Goal: Task Accomplishment & Management: Complete application form

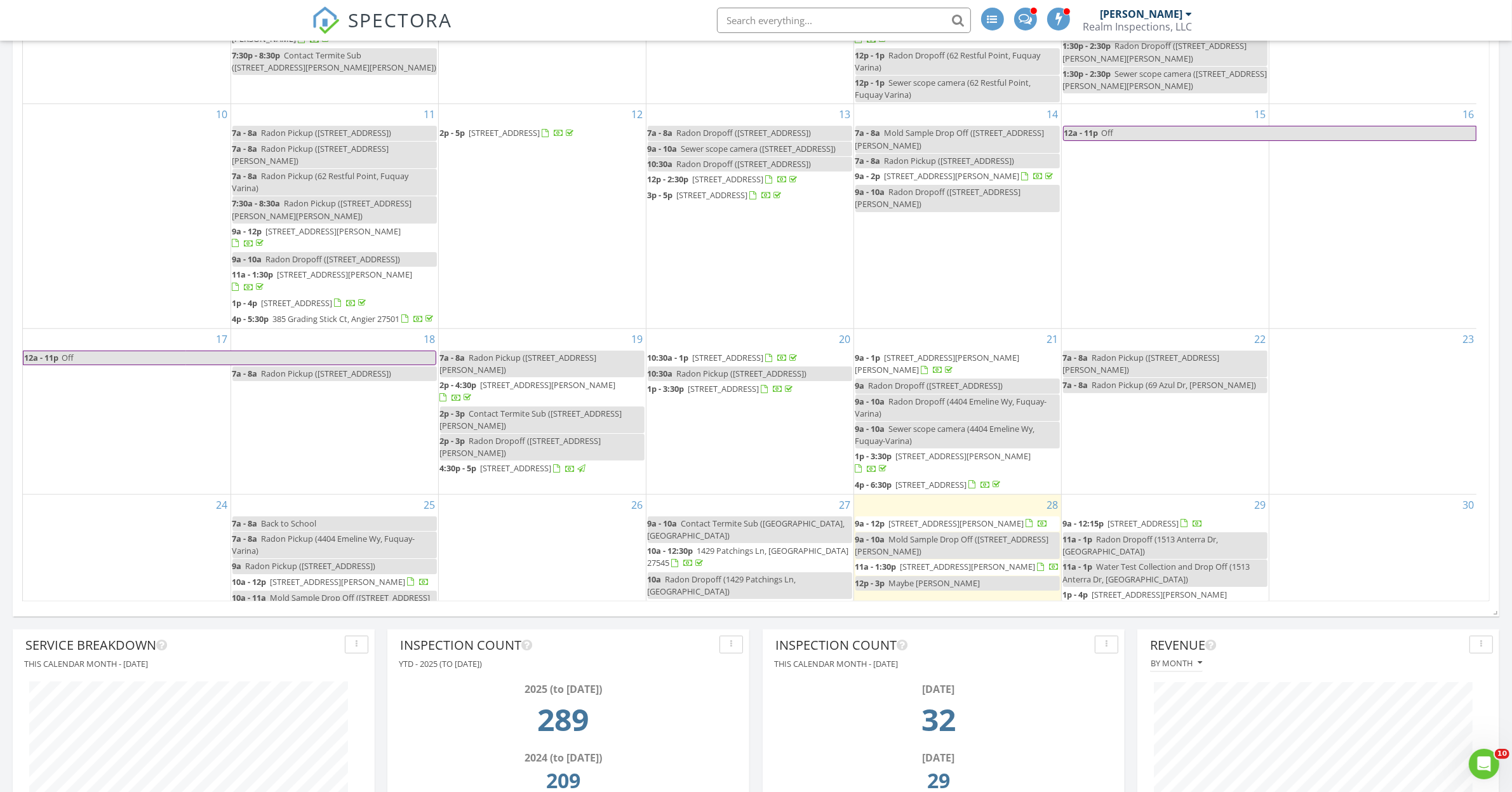
scroll to position [714, 0]
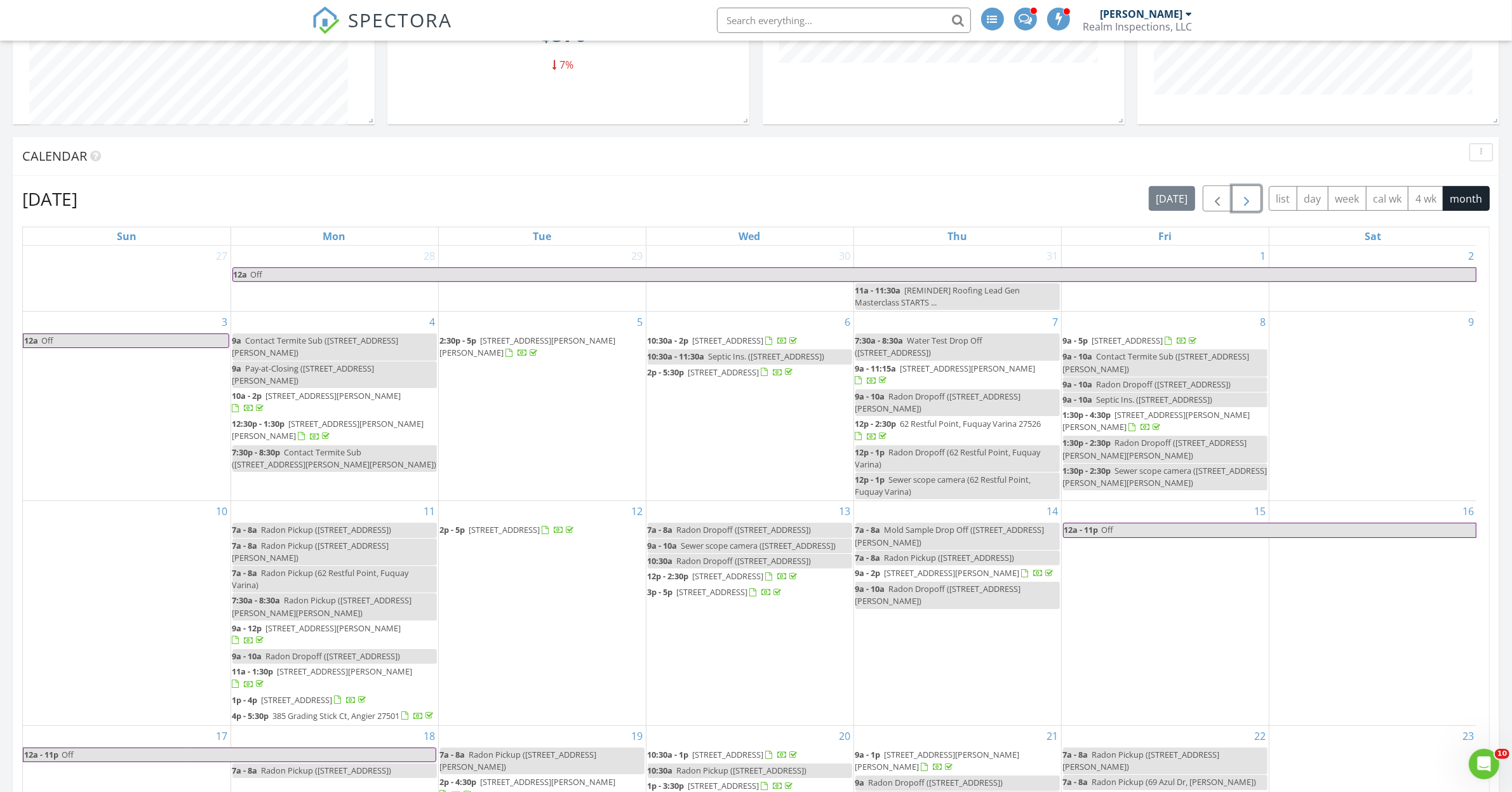
click at [1246, 201] on span "button" at bounding box center [1246, 198] width 15 height 15
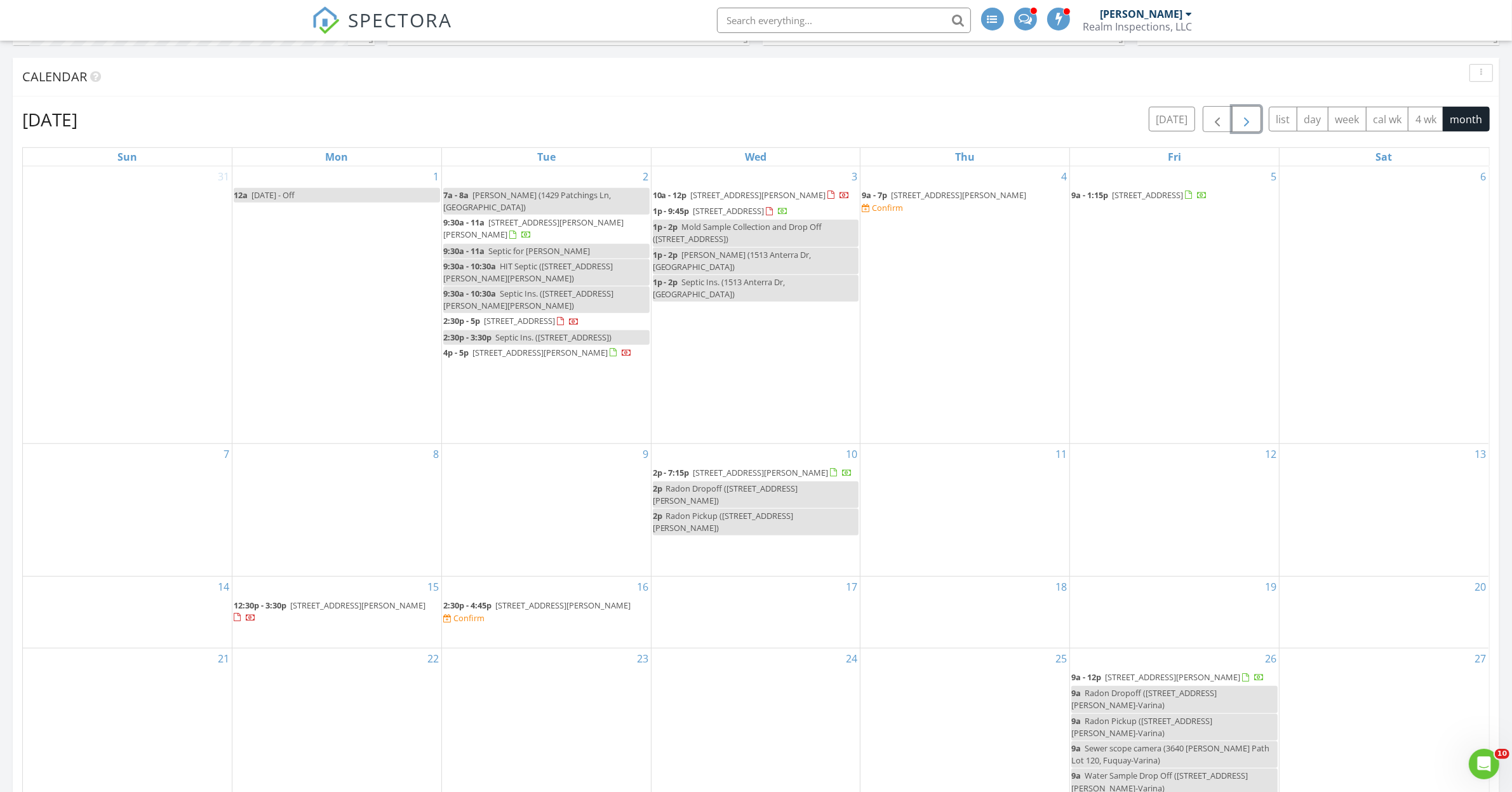
scroll to position [397, 0]
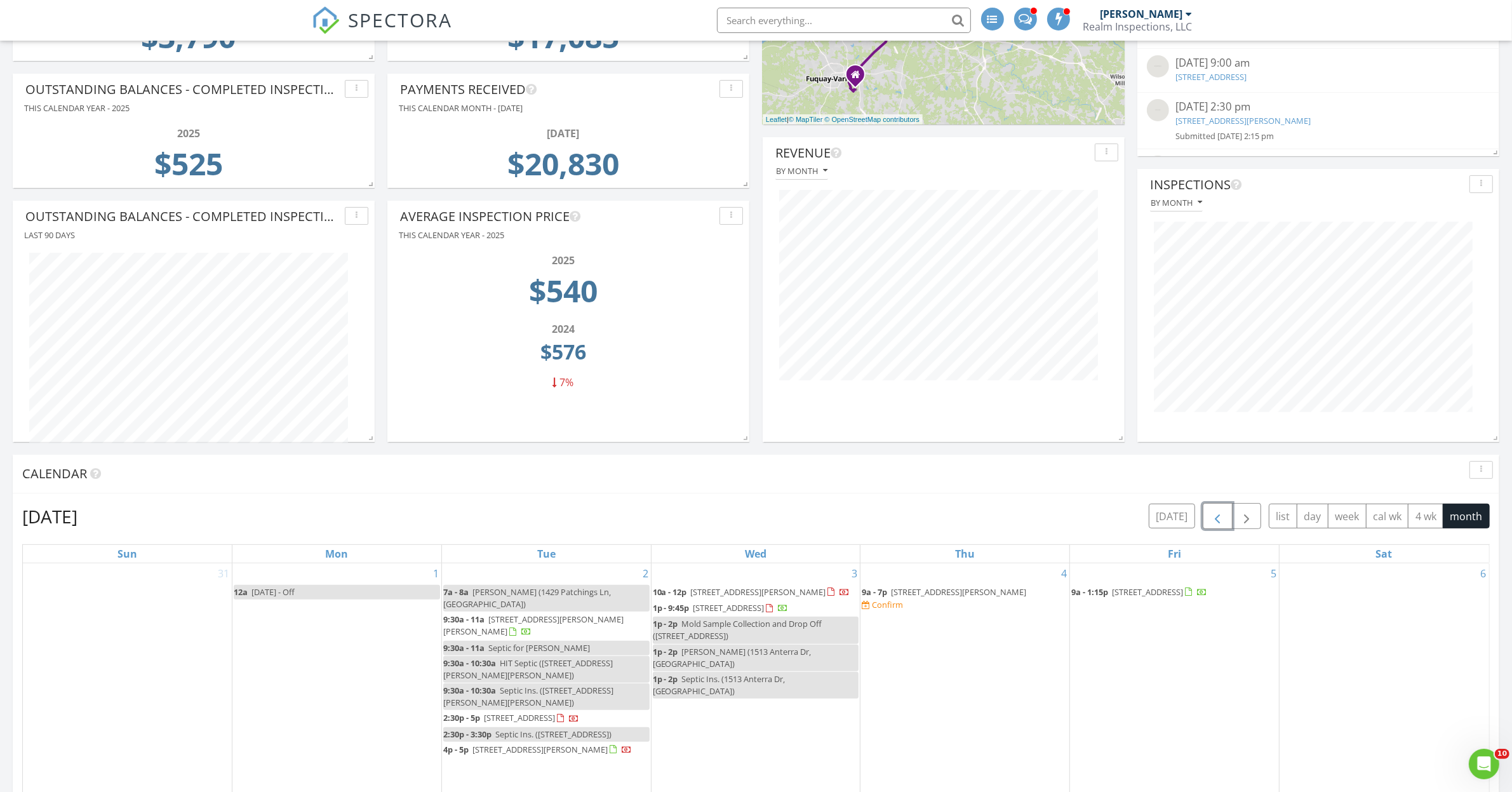
click at [1220, 527] on button "button" at bounding box center [1218, 516] width 30 height 26
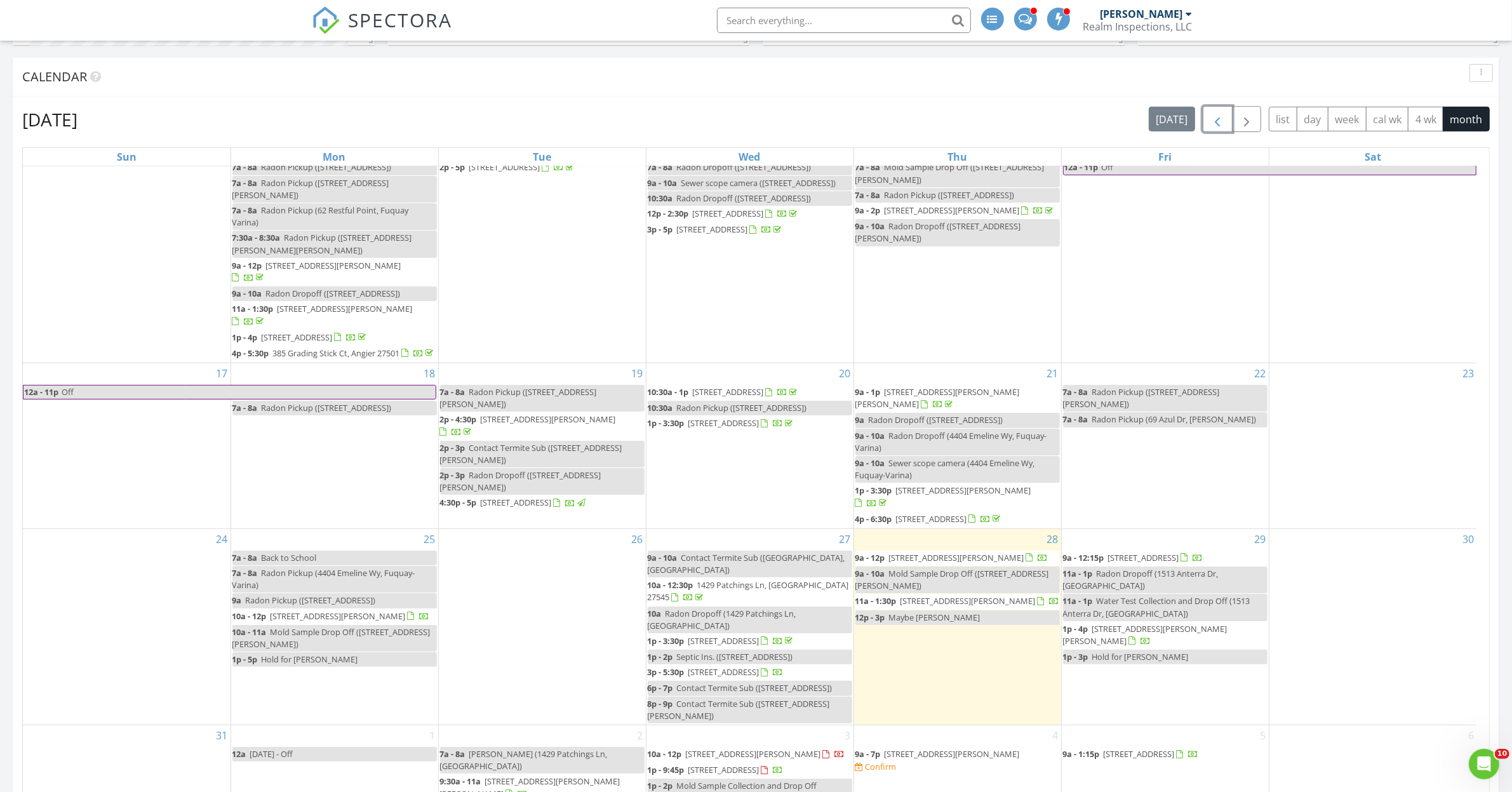
scroll to position [1032, 0]
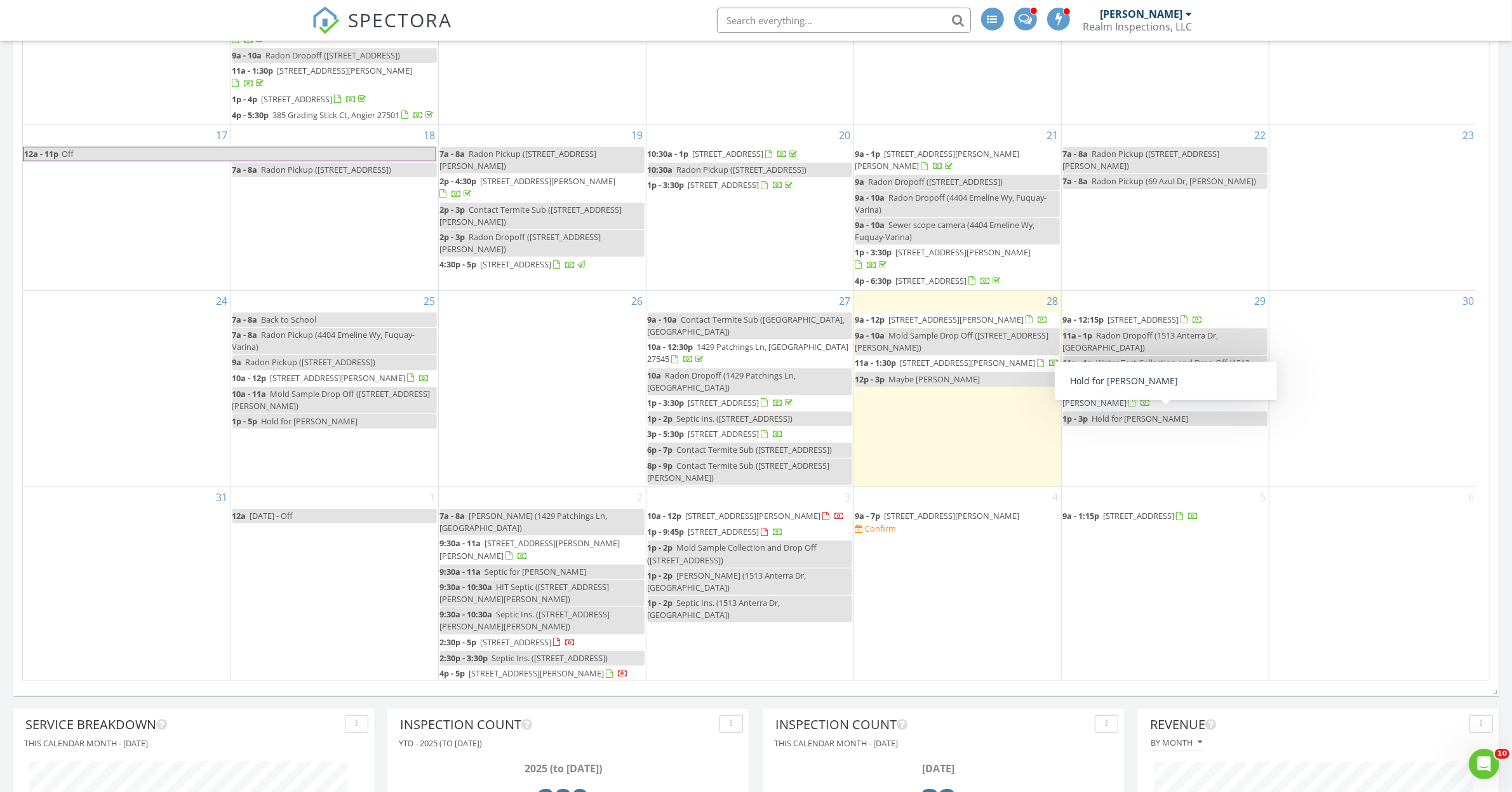
drag, startPoint x: 1153, startPoint y: 410, endPoint x: 1127, endPoint y: 419, distance: 27.5
click at [1127, 419] on span "Hold for [PERSON_NAME]" at bounding box center [1140, 418] width 97 height 12
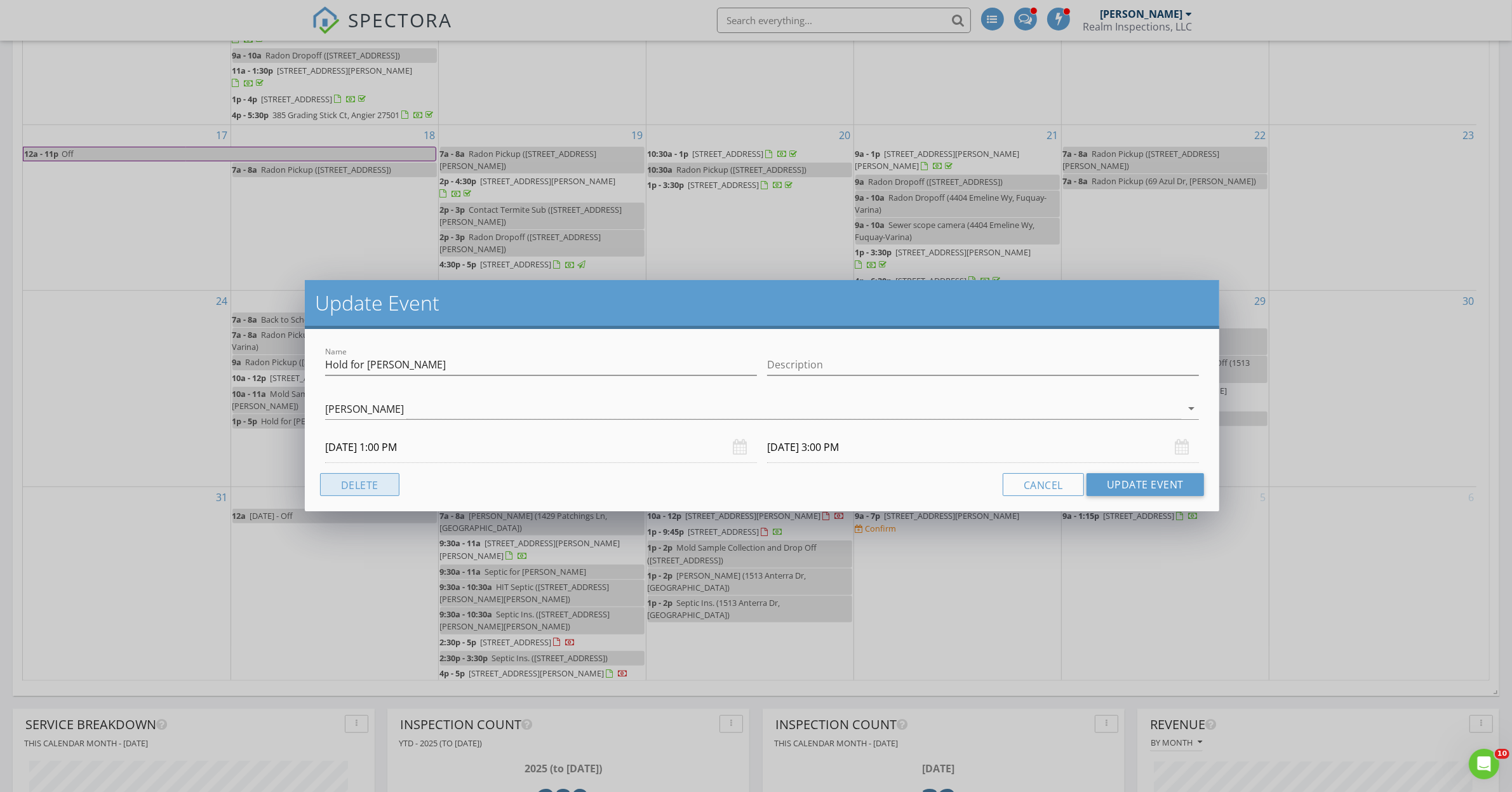
click at [376, 481] on button "Delete" at bounding box center [360, 484] width 79 height 23
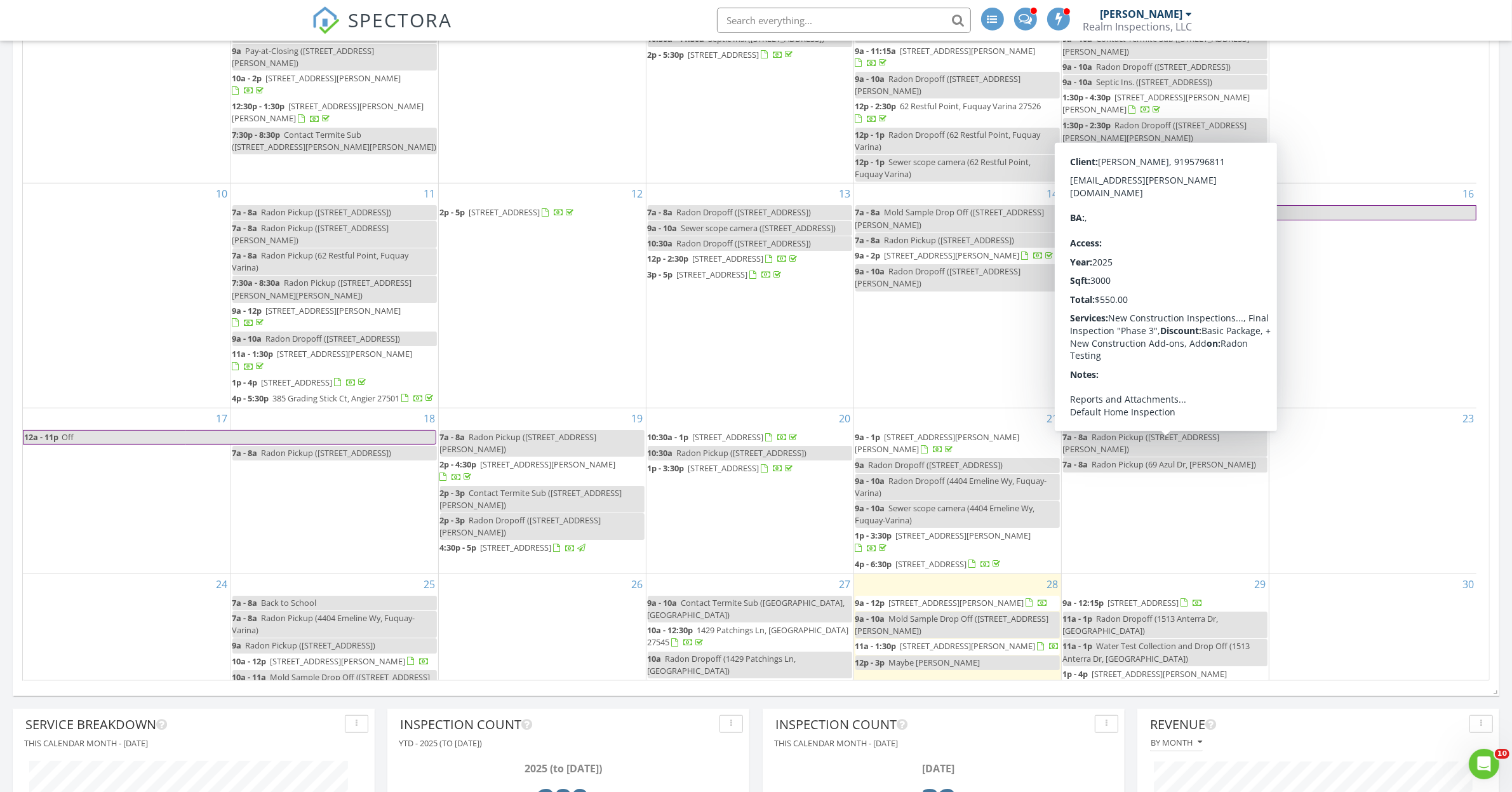
scroll to position [238, 0]
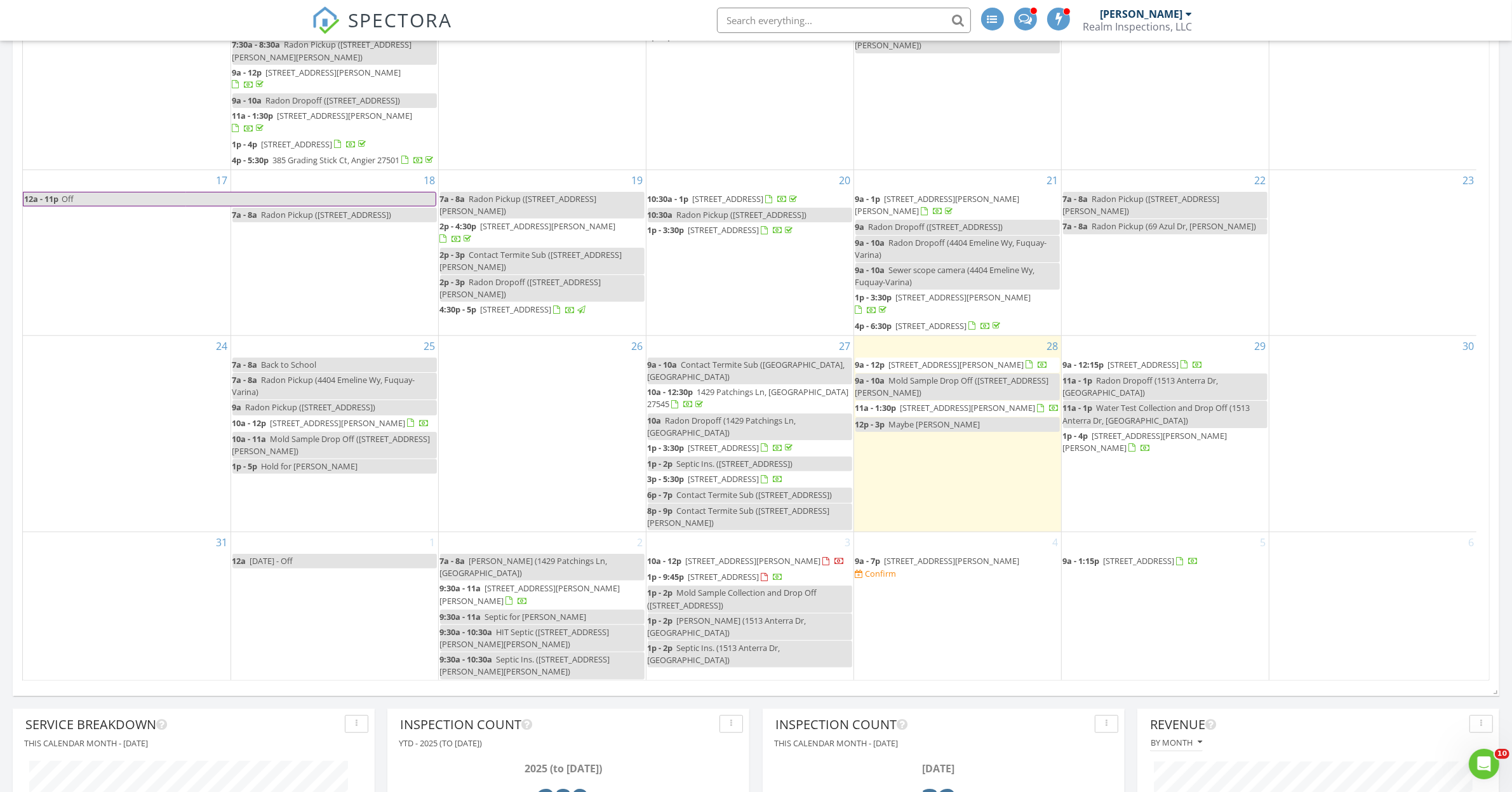
click at [911, 424] on span "Maybe [PERSON_NAME]" at bounding box center [934, 424] width 92 height 12
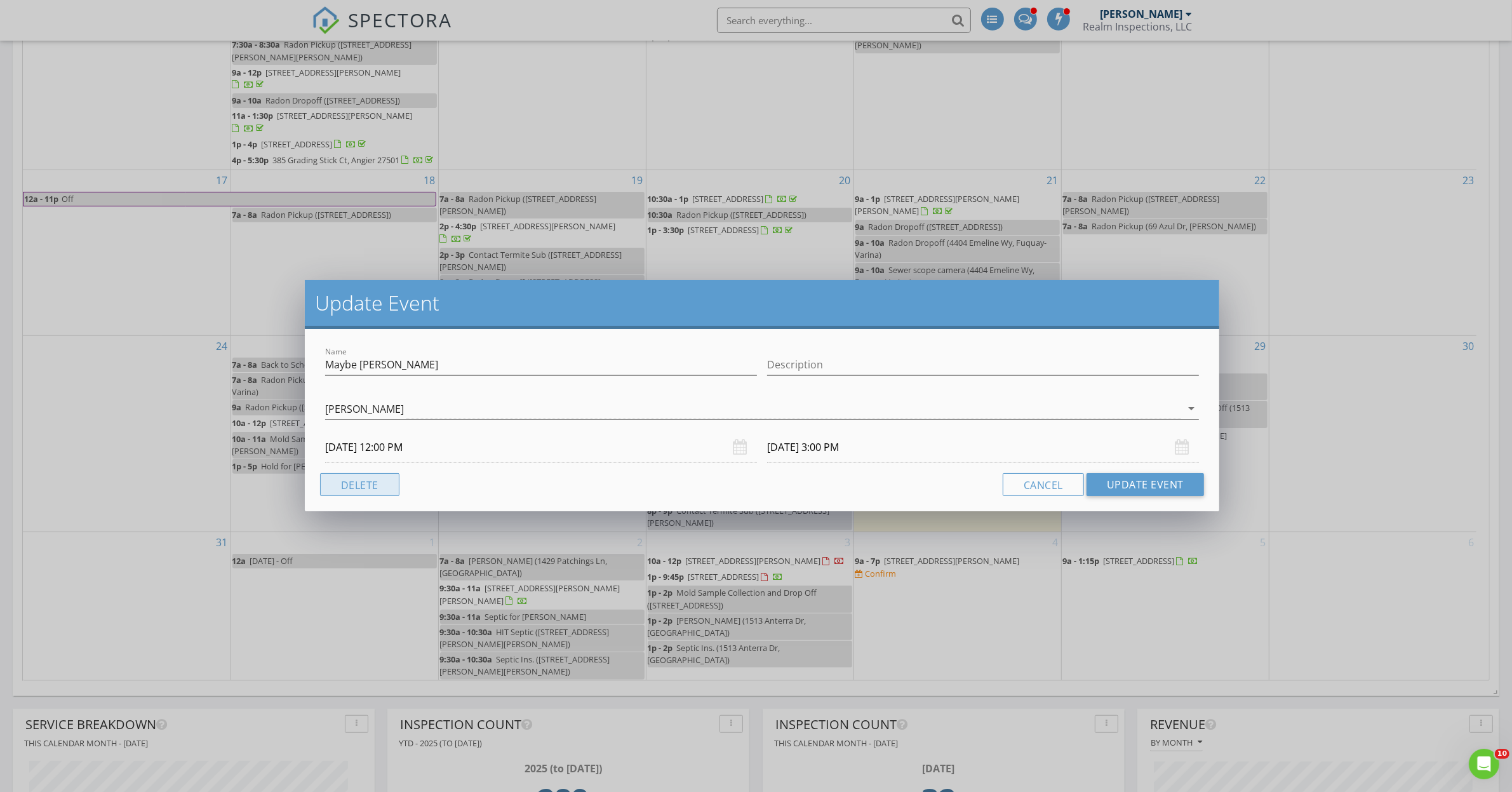
click at [369, 487] on button "Delete" at bounding box center [360, 484] width 79 height 23
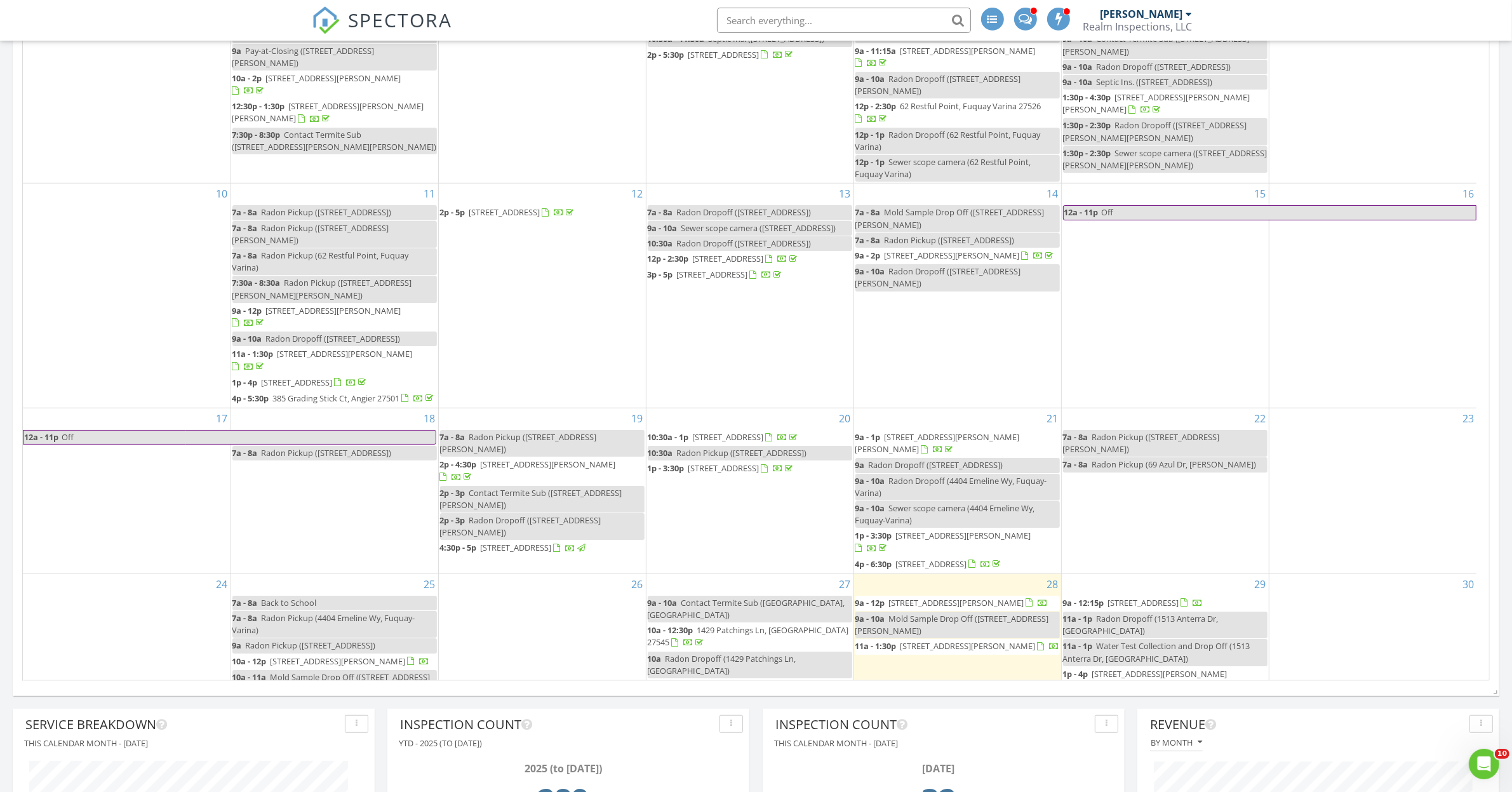
scroll to position [635, 0]
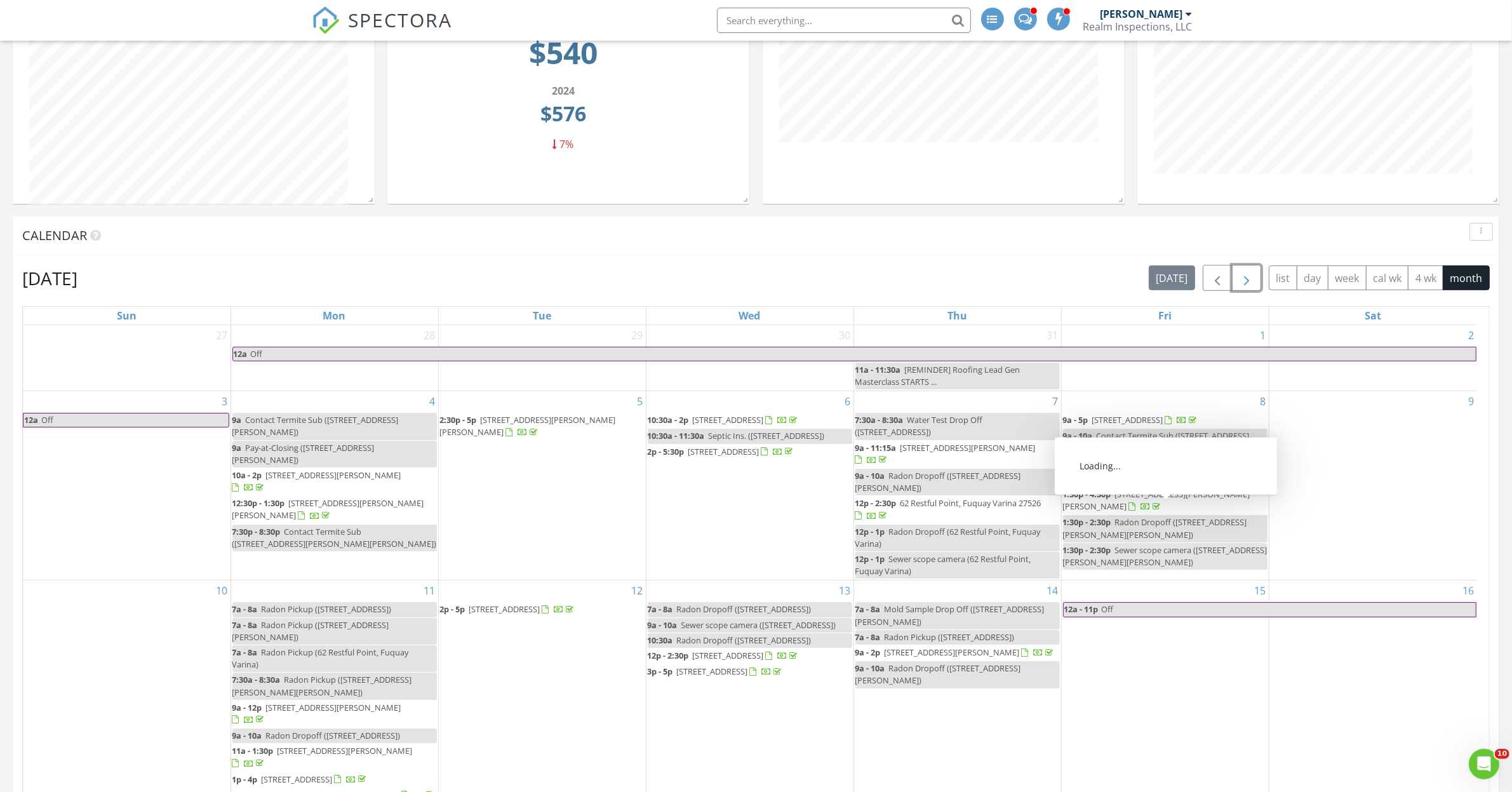
click at [1242, 275] on span "button" at bounding box center [1246, 277] width 15 height 15
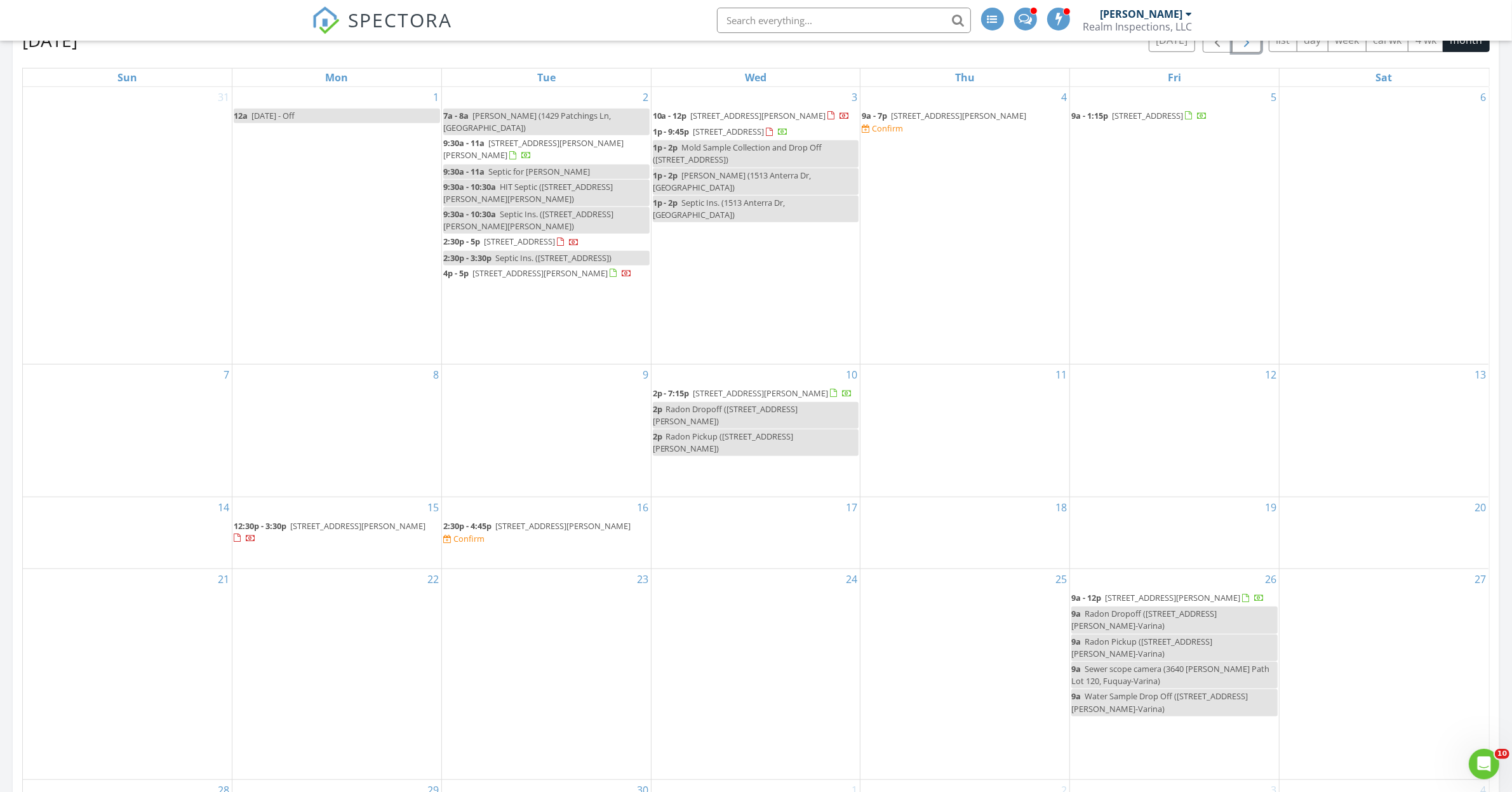
scroll to position [952, 0]
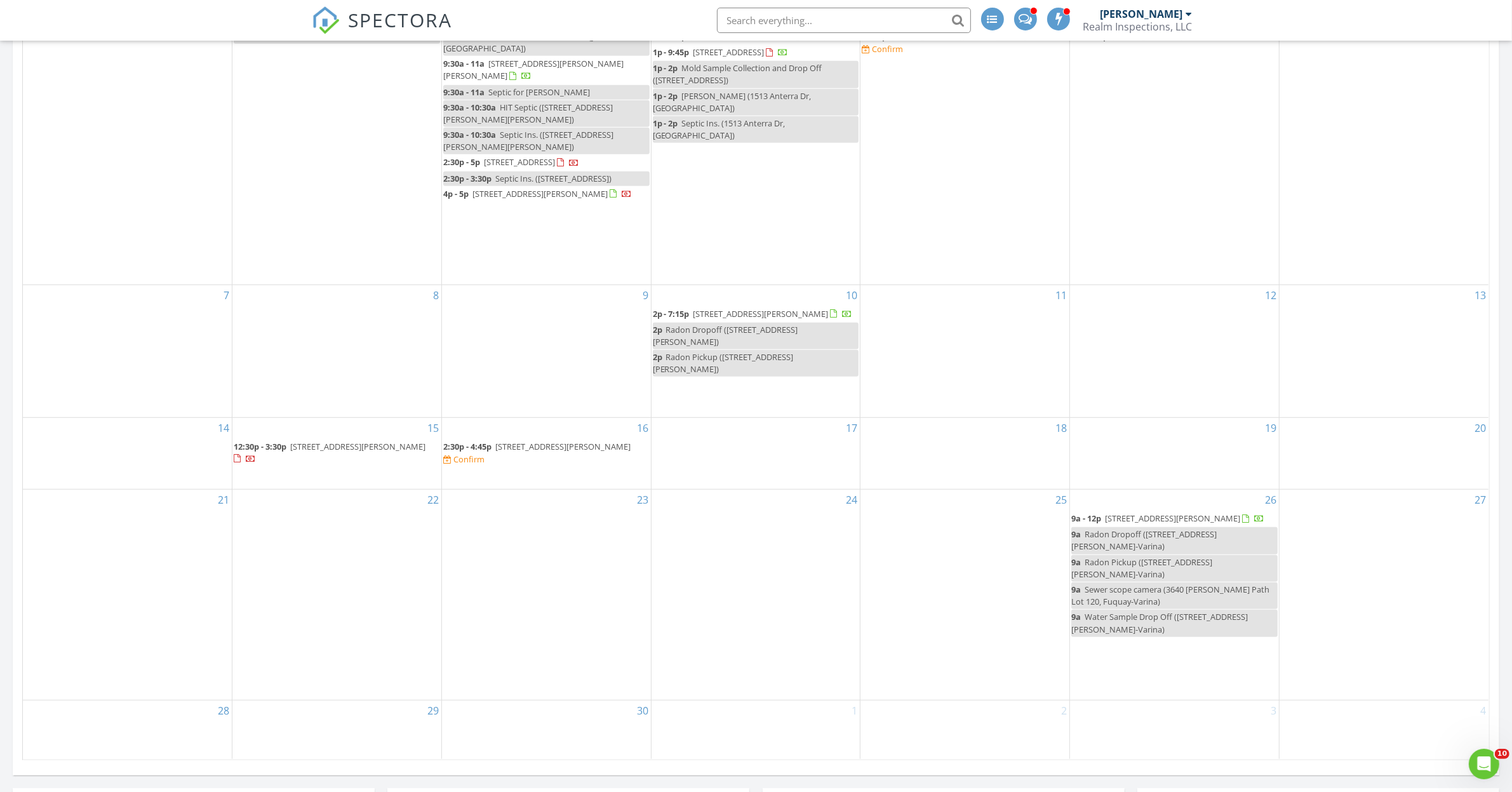
click at [984, 421] on div "18" at bounding box center [964, 453] width 209 height 71
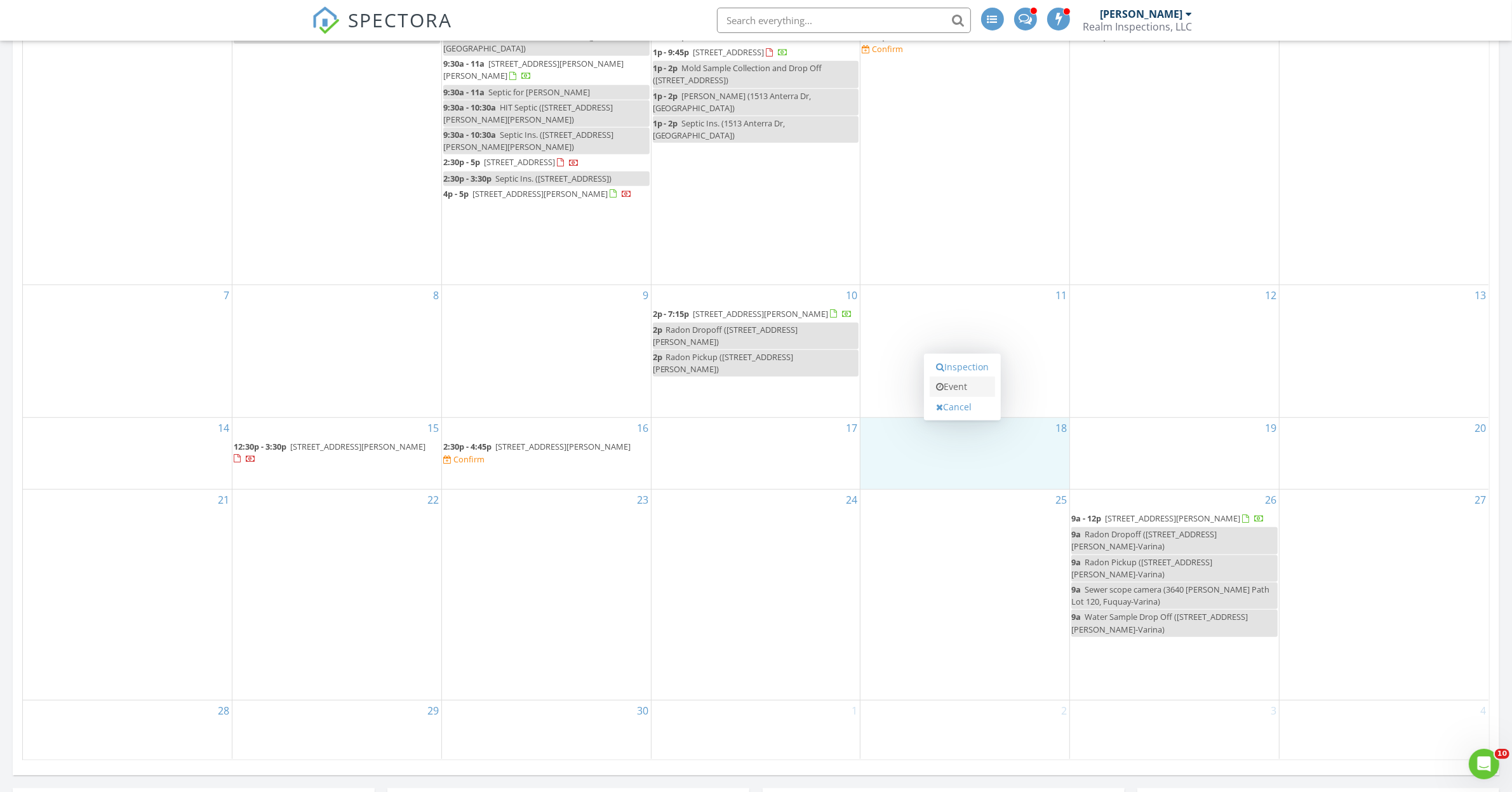
click at [960, 386] on link "Event" at bounding box center [962, 386] width 66 height 20
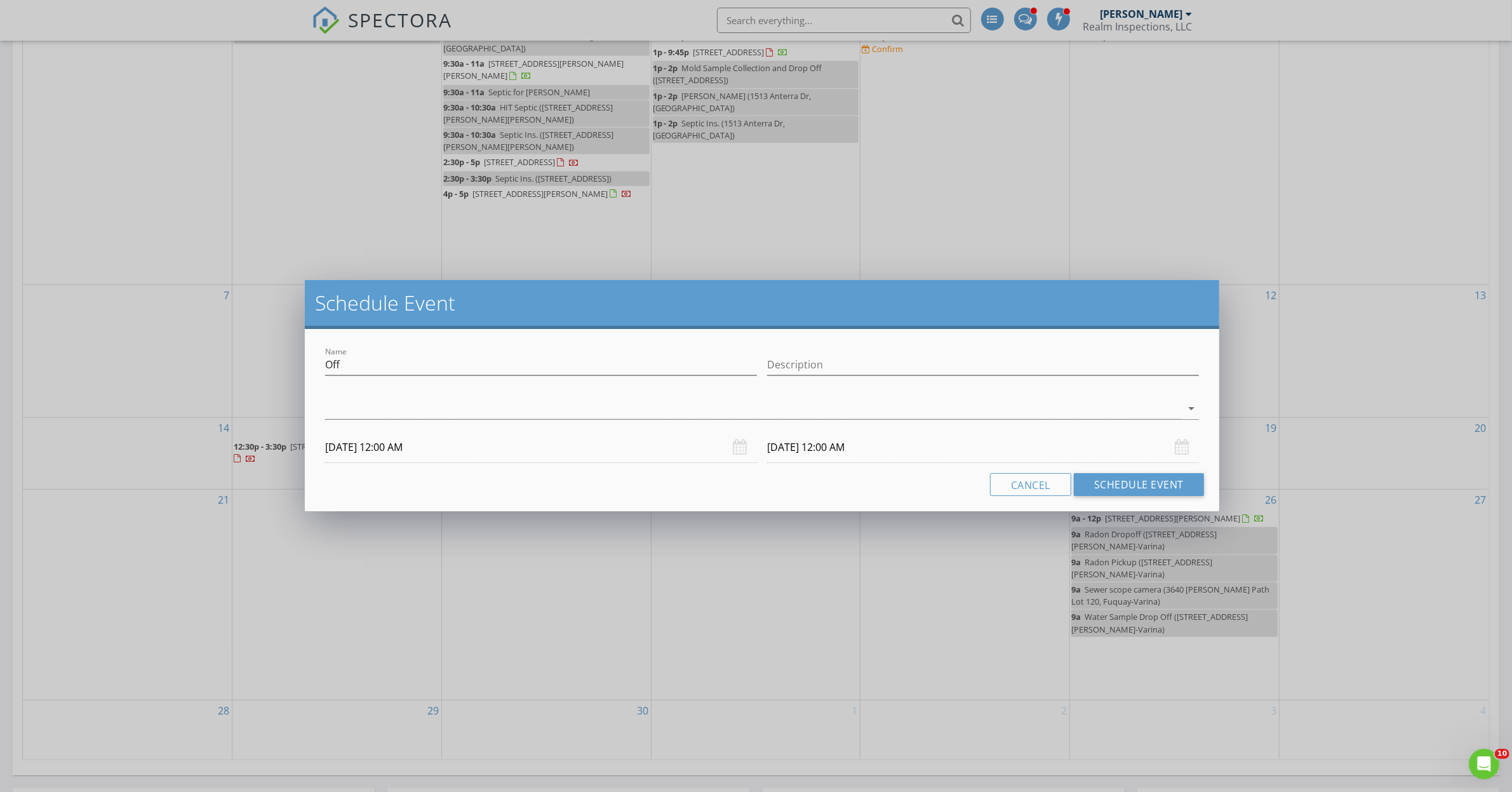
click at [1364, 487] on div "Schedule Event Name Off Description arrow_drop_down [DATE] 12:00 AM [DATE] 12:0…" at bounding box center [756, 396] width 1512 height 792
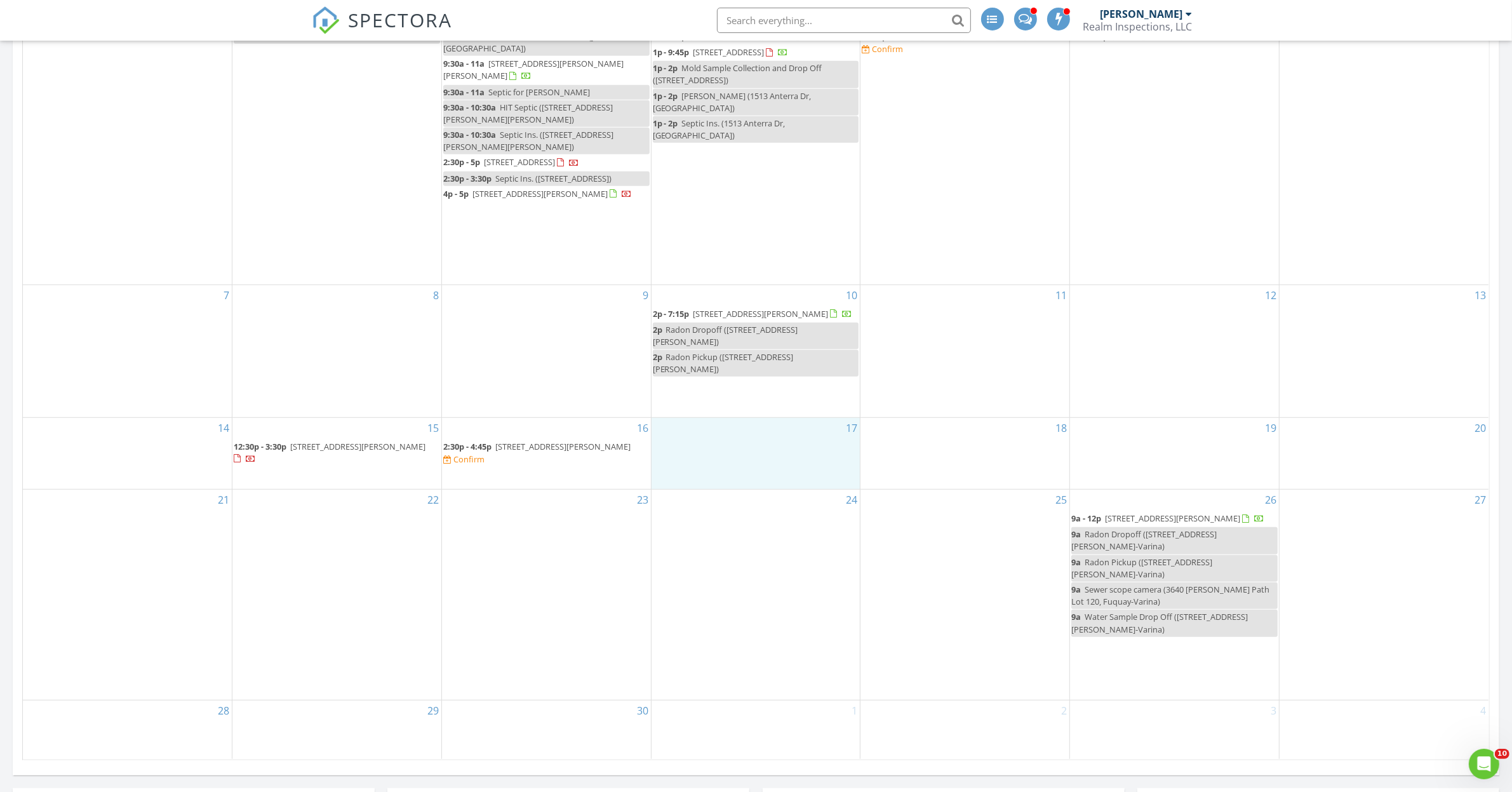
click at [835, 439] on div "17" at bounding box center [756, 453] width 209 height 71
click at [754, 405] on link "Event" at bounding box center [753, 404] width 66 height 20
select select "8"
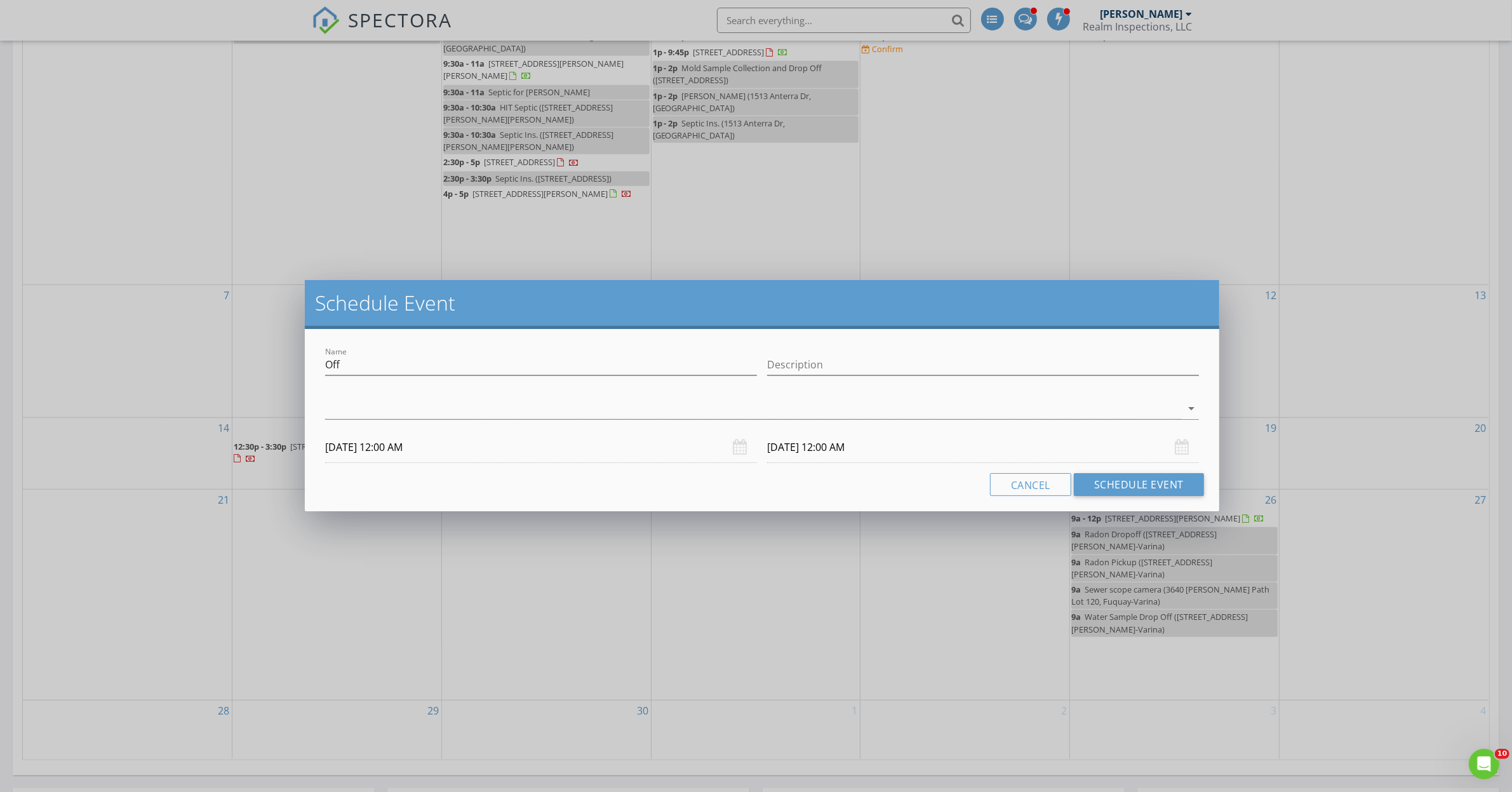
click at [915, 449] on input "[DATE] 12:00 AM" at bounding box center [982, 447] width 431 height 31
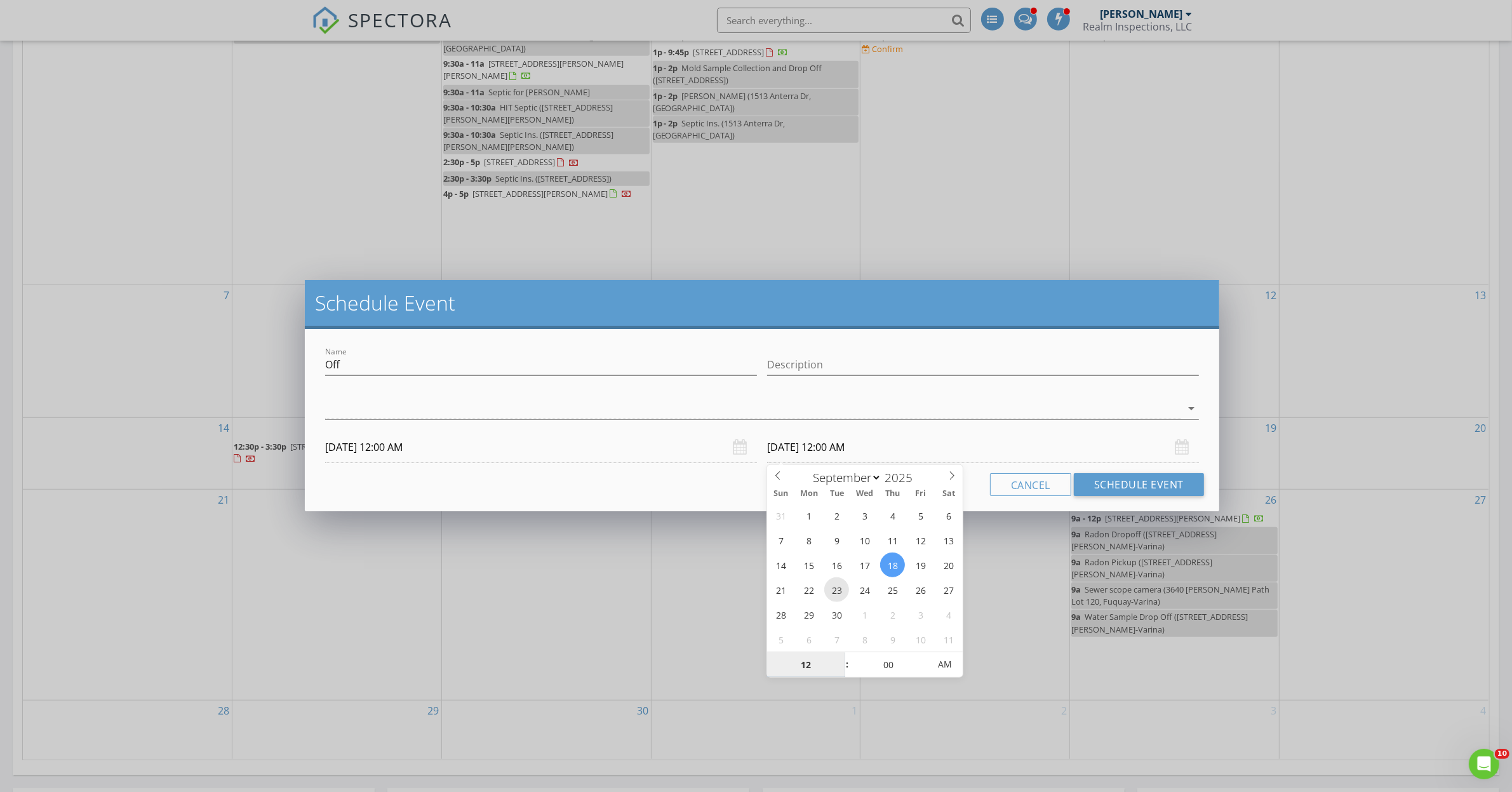
type input "[DATE] 12:00 AM"
click at [346, 362] on input "Off" at bounding box center [541, 364] width 431 height 21
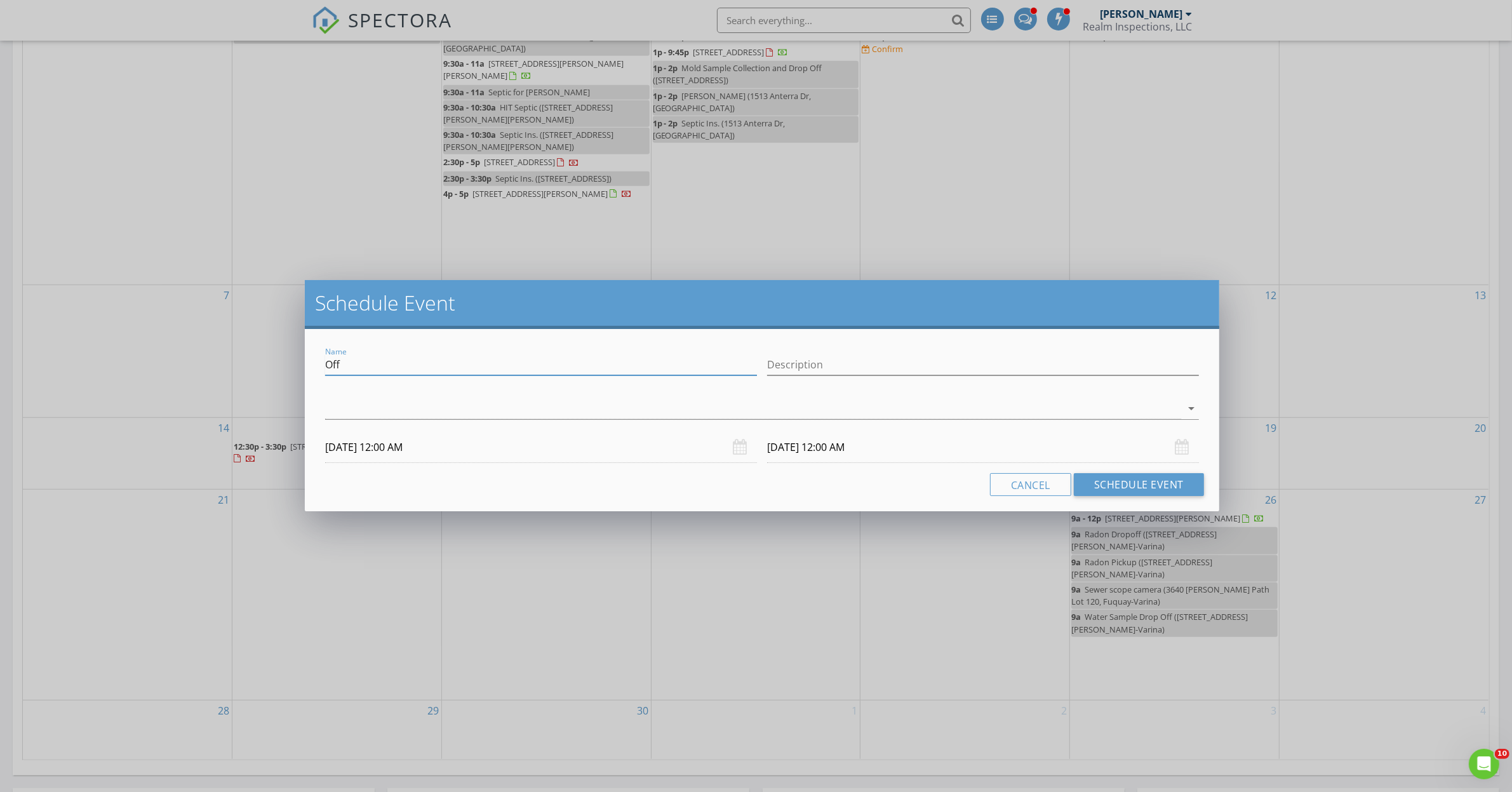
click at [346, 362] on input "Off" at bounding box center [541, 364] width 431 height 21
type input "d"
type input "Disney and Recoup"
click at [359, 399] on div at bounding box center [752, 409] width 856 height 21
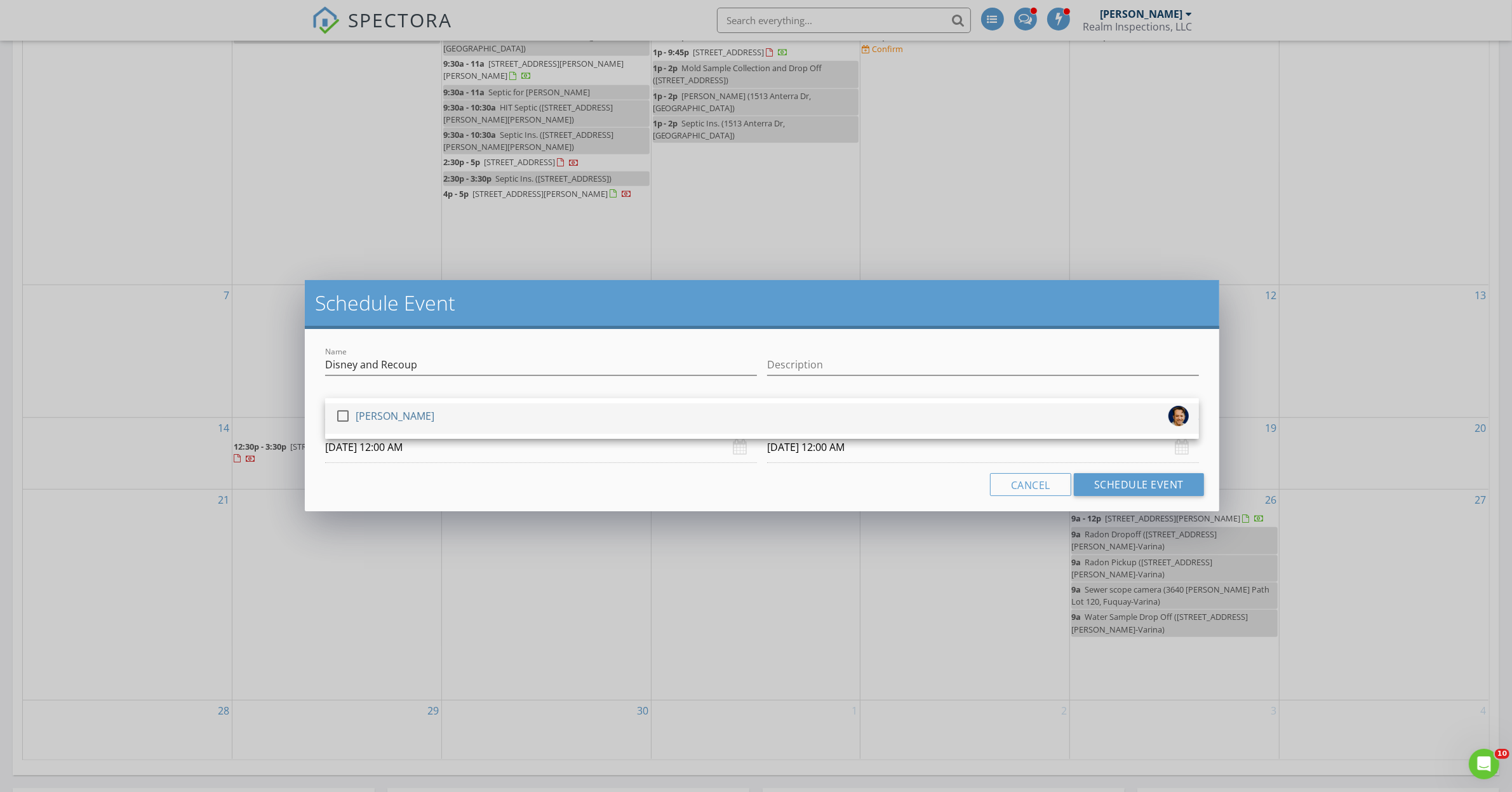
click at [341, 413] on div at bounding box center [342, 415] width 21 height 21
click at [402, 452] on input "[DATE] 12:00 AM" at bounding box center [541, 447] width 431 height 31
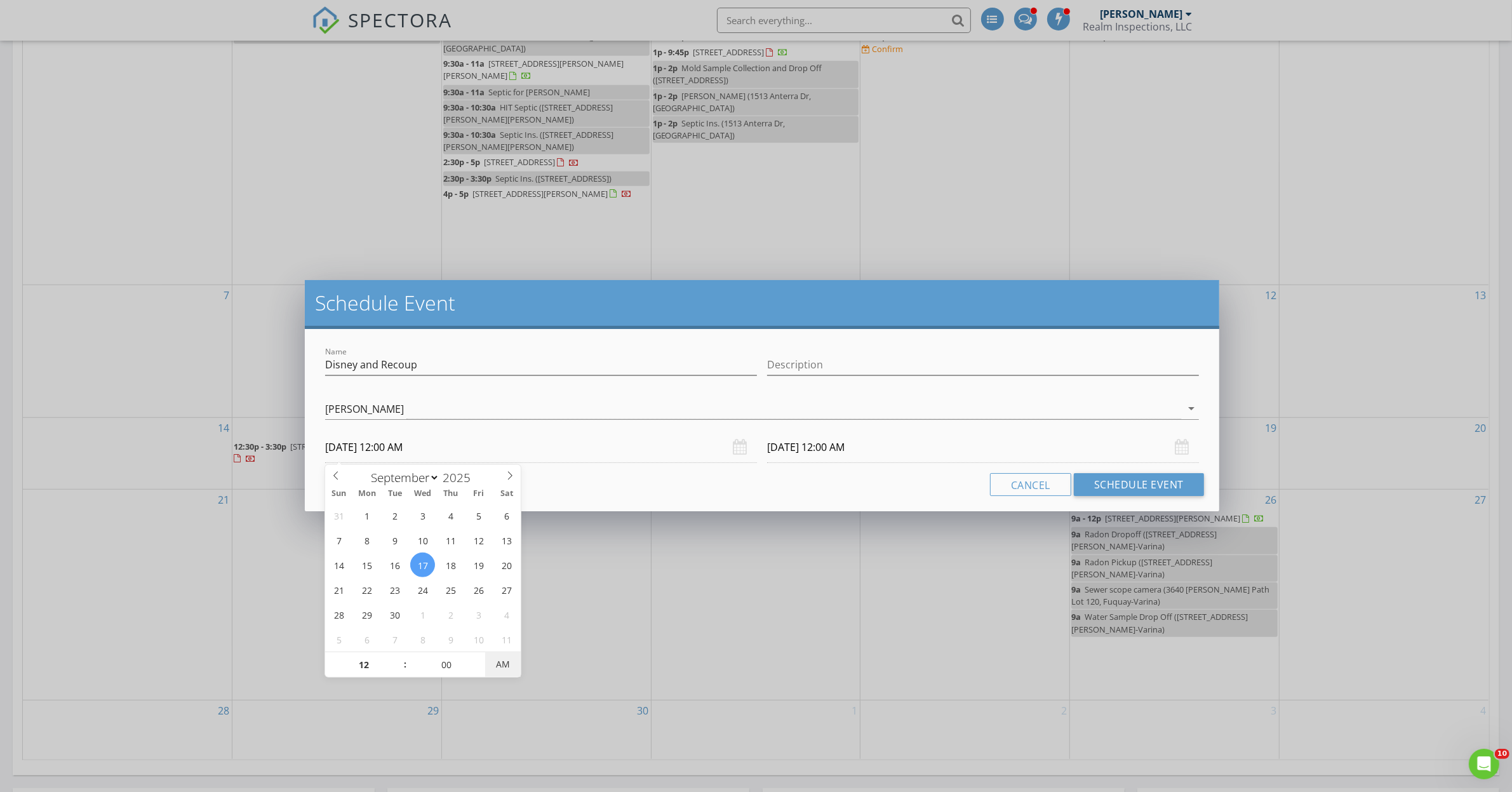
type input "[DATE] 12:00 PM"
click at [502, 669] on span "AM" at bounding box center [503, 664] width 35 height 25
type input "01"
type input "[DATE] 1:00 PM"
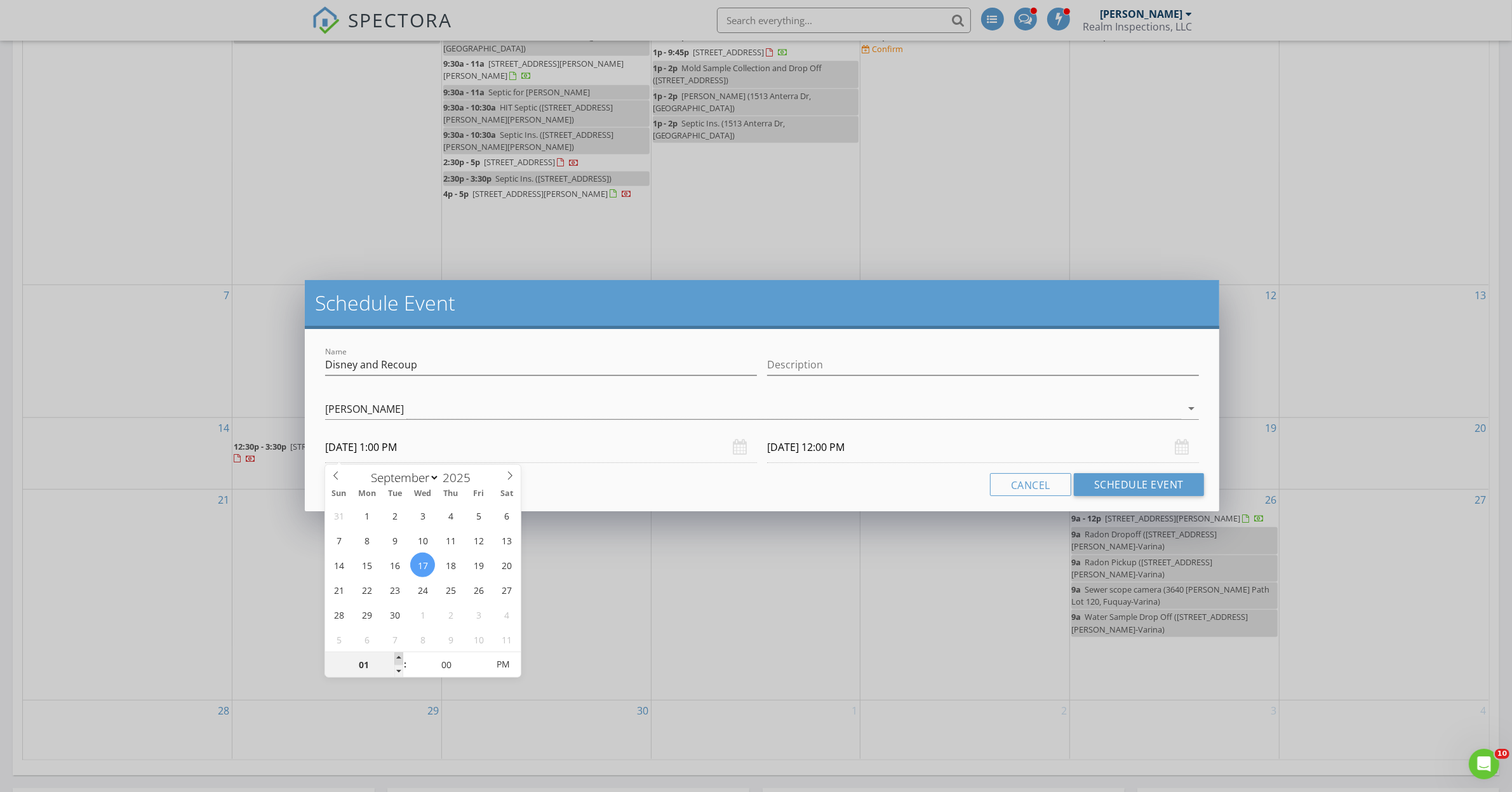
click at [400, 654] on span at bounding box center [399, 659] width 9 height 13
type input "02"
type input "[DATE] 2:00 PM"
click at [400, 654] on span at bounding box center [399, 659] width 9 height 13
type input "[DATE] 2:00 PM"
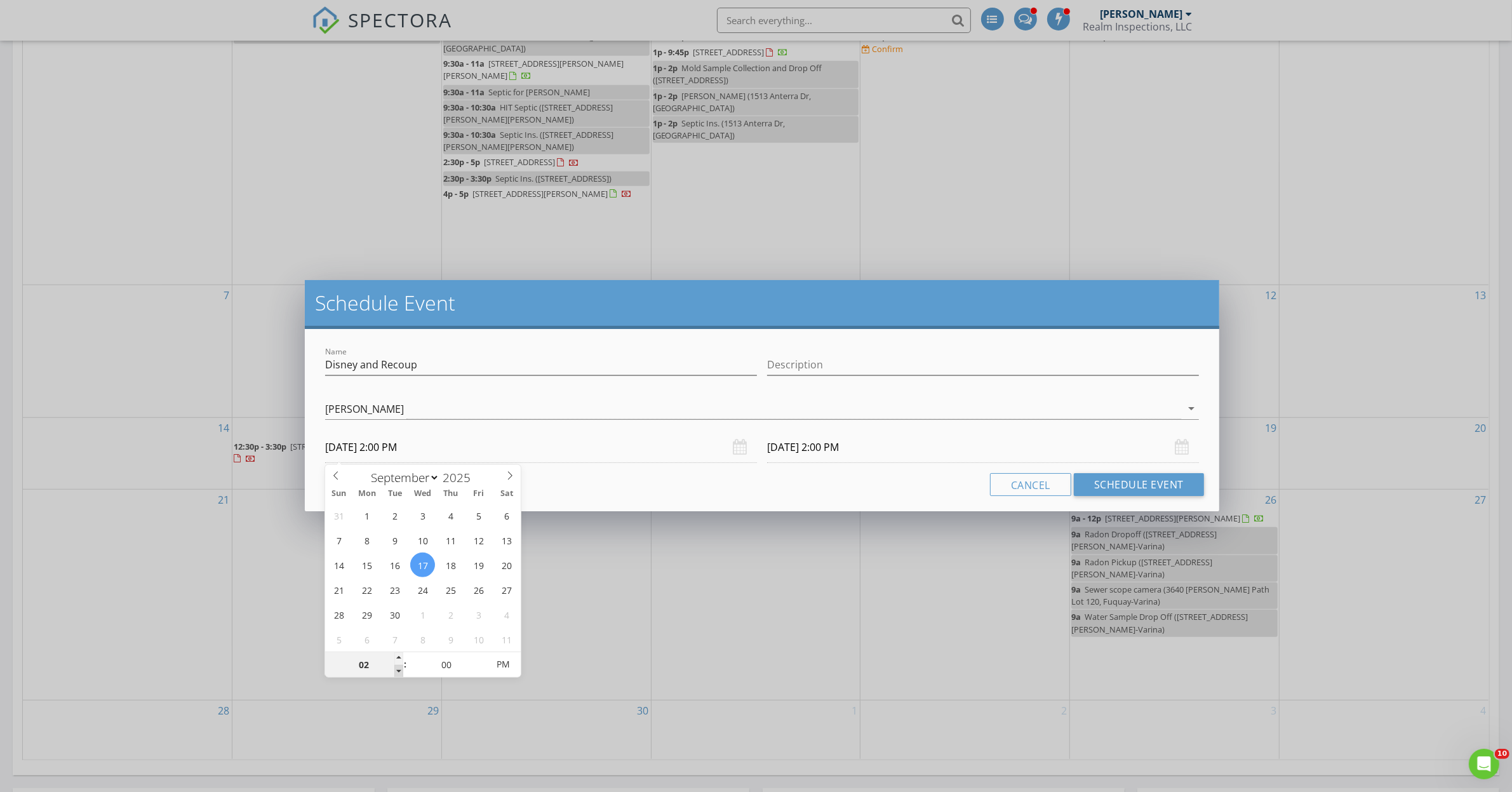
type input "01"
type input "[DATE] 1:00 PM"
click at [402, 668] on span at bounding box center [399, 671] width 9 height 13
type input "[DATE] 1:00 PM"
type input "05"
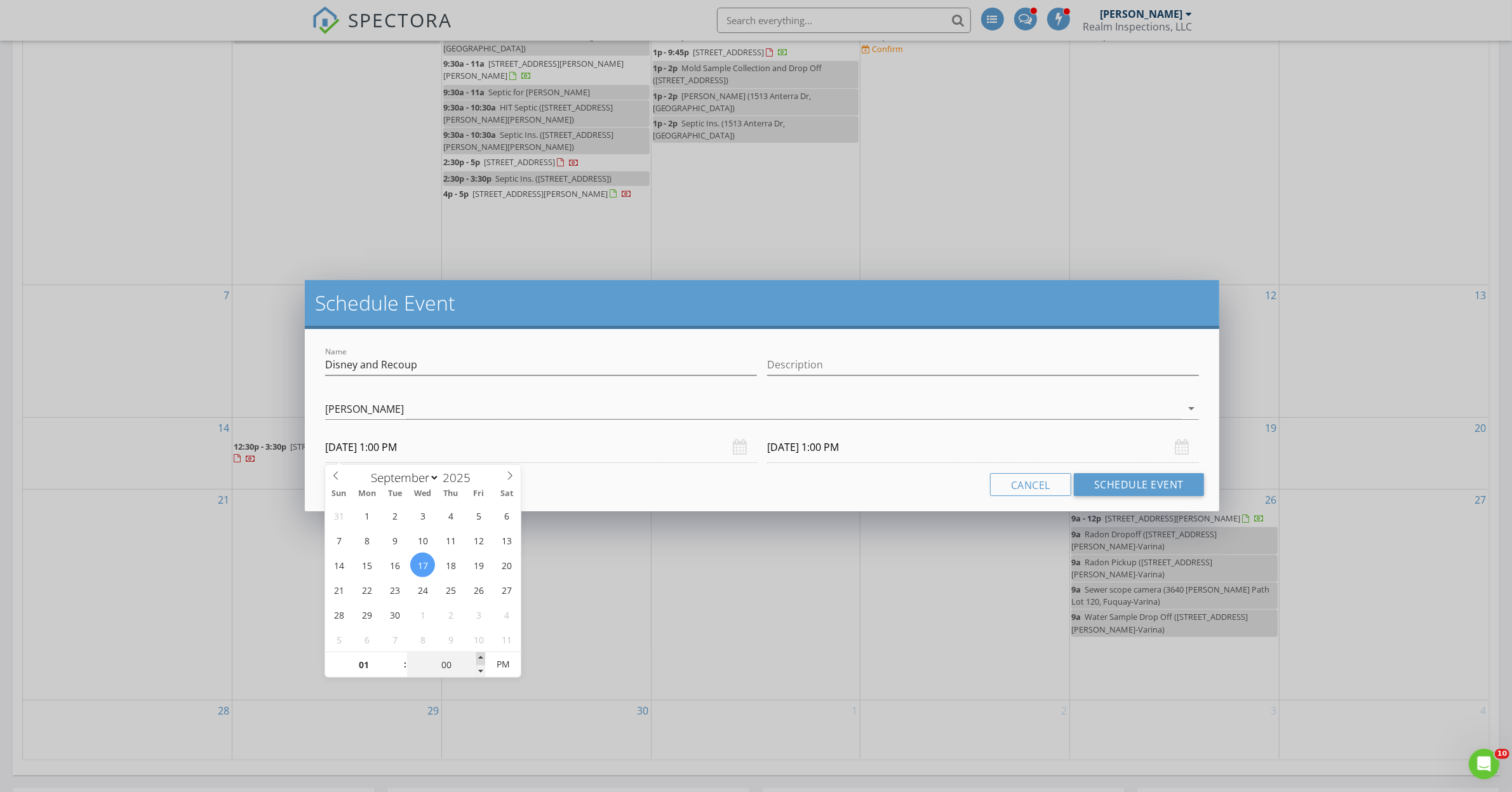
type input "[DATE] 1:05 PM"
click at [483, 655] on span at bounding box center [481, 659] width 9 height 13
type input "10"
type input "[DATE] 1:10 PM"
click at [483, 655] on span at bounding box center [481, 659] width 9 height 13
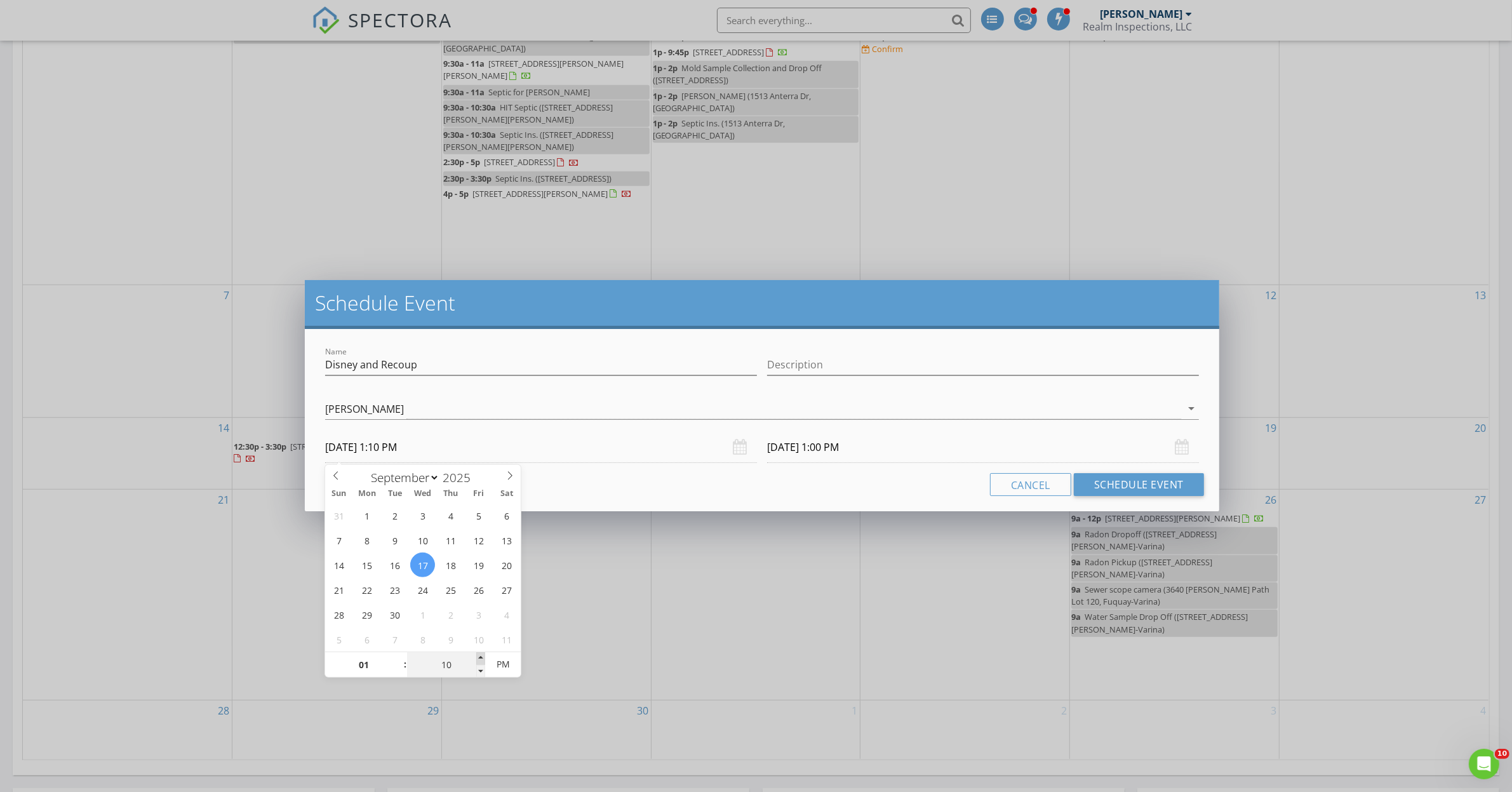
type input "15"
type input "[DATE] 1:15 PM"
click at [483, 655] on span at bounding box center [481, 659] width 9 height 13
type input "20"
type input "[DATE] 1:20 PM"
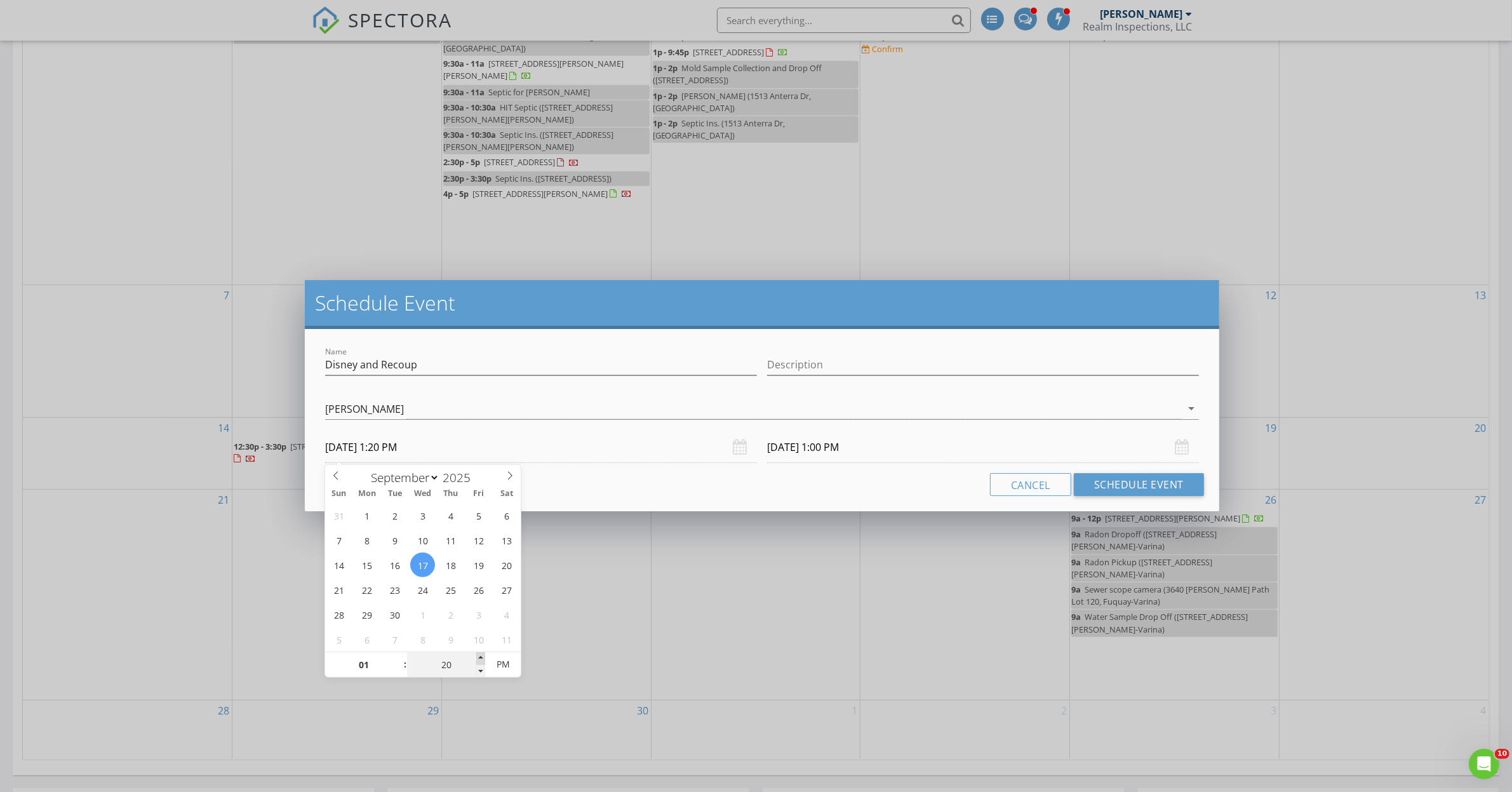
click at [483, 655] on span at bounding box center [481, 659] width 9 height 13
type input "25"
type input "[DATE] 1:25 PM"
click at [483, 655] on span at bounding box center [481, 659] width 9 height 13
type input "[DATE] 1:25 PM"
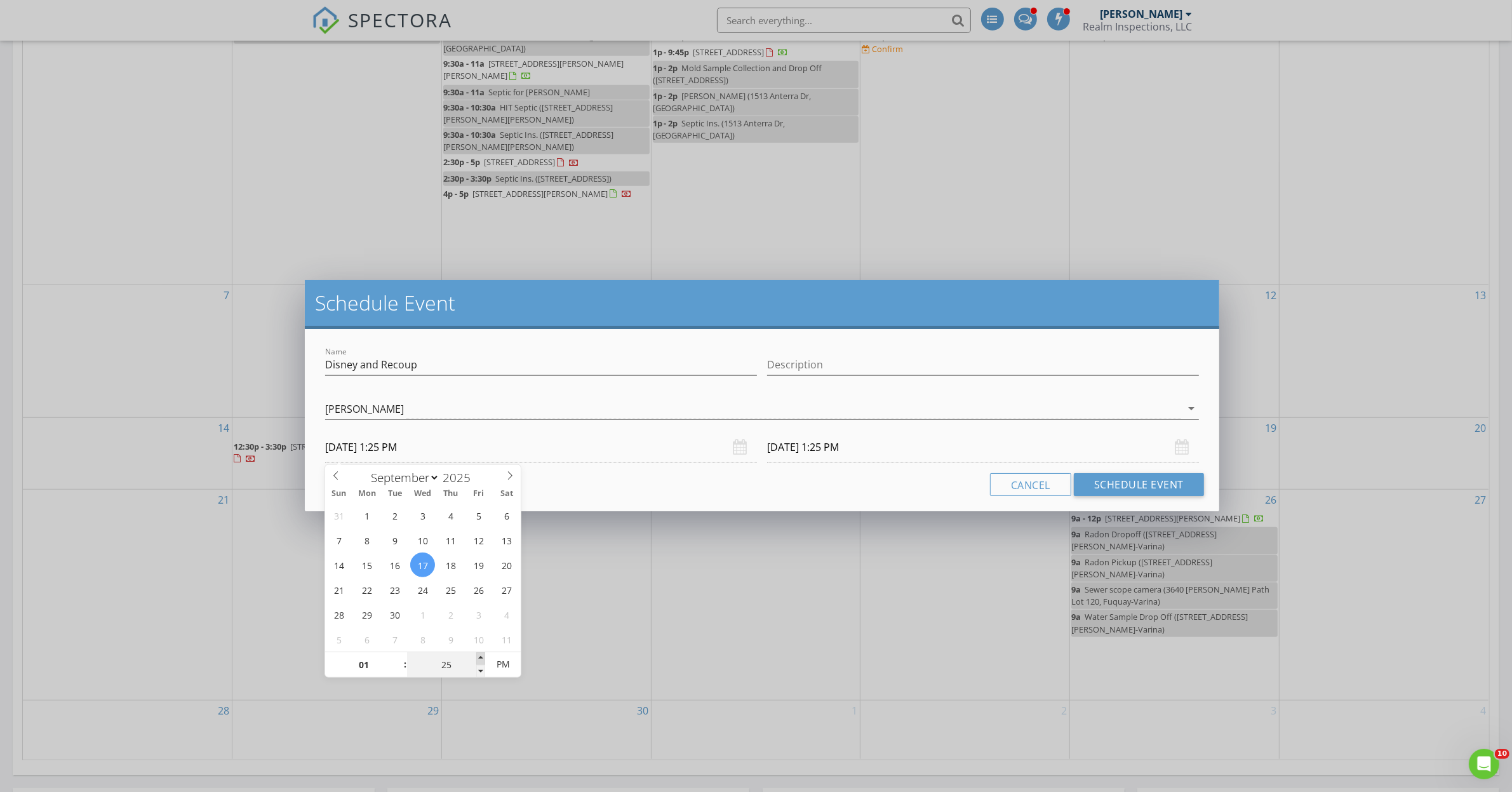
type input "30"
type input "[DATE] 1:30 PM"
click at [483, 655] on span at bounding box center [481, 659] width 9 height 13
type input "[DATE] 1:30 PM"
click at [1112, 489] on button "Schedule Event" at bounding box center [1138, 484] width 130 height 23
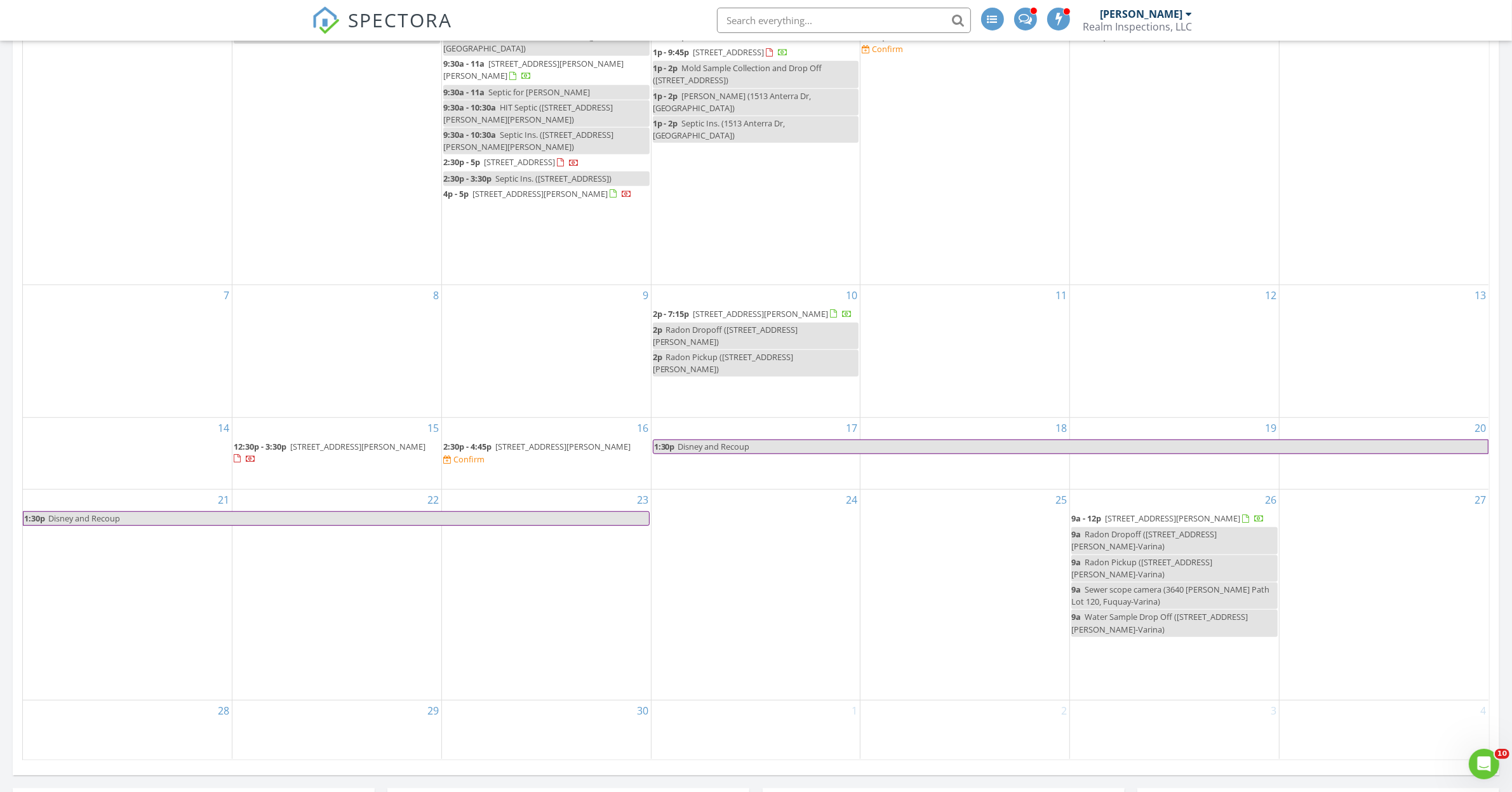
click at [515, 313] on div "9" at bounding box center [546, 351] width 209 height 132
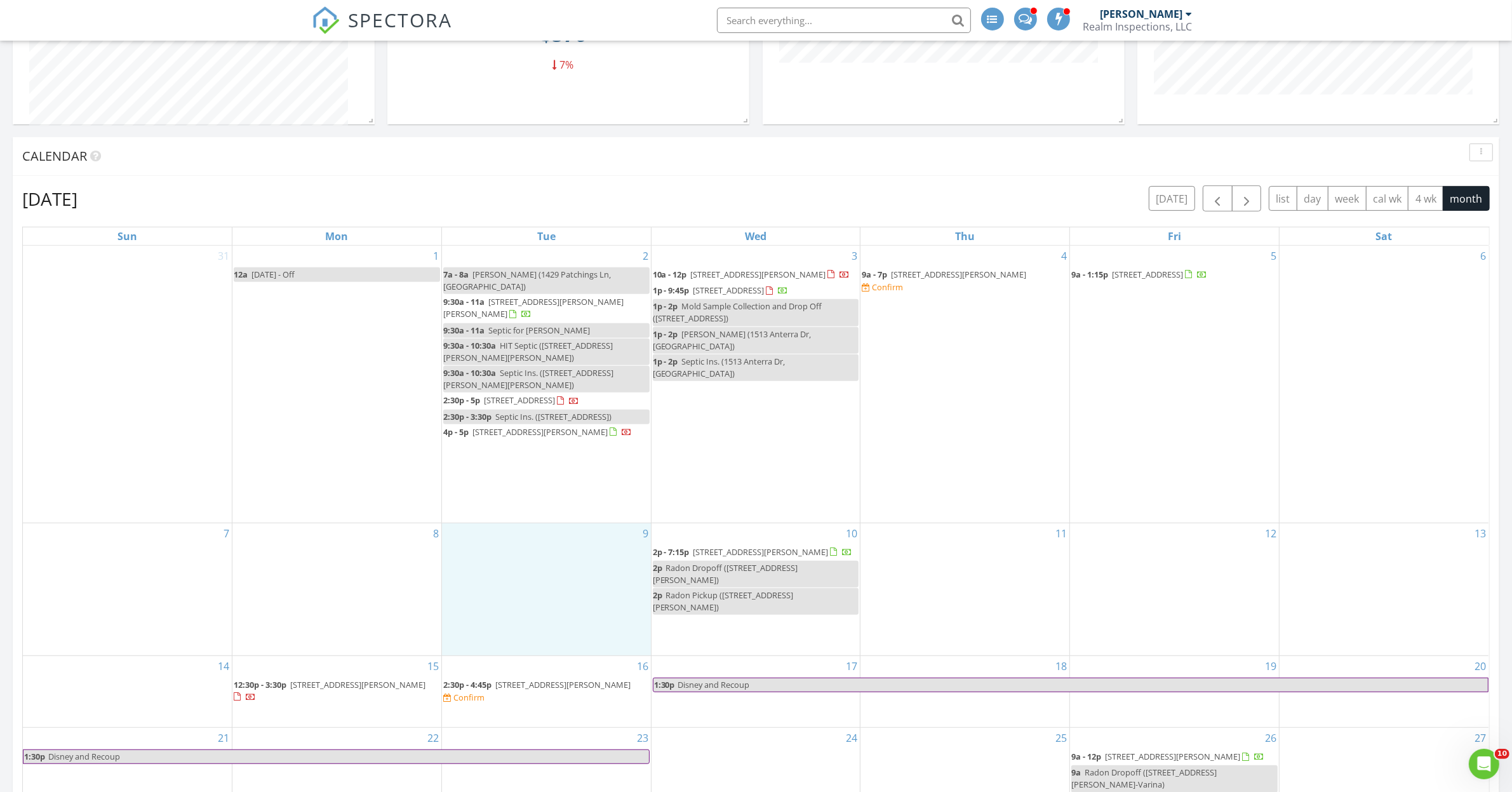
scroll to position [793, 0]
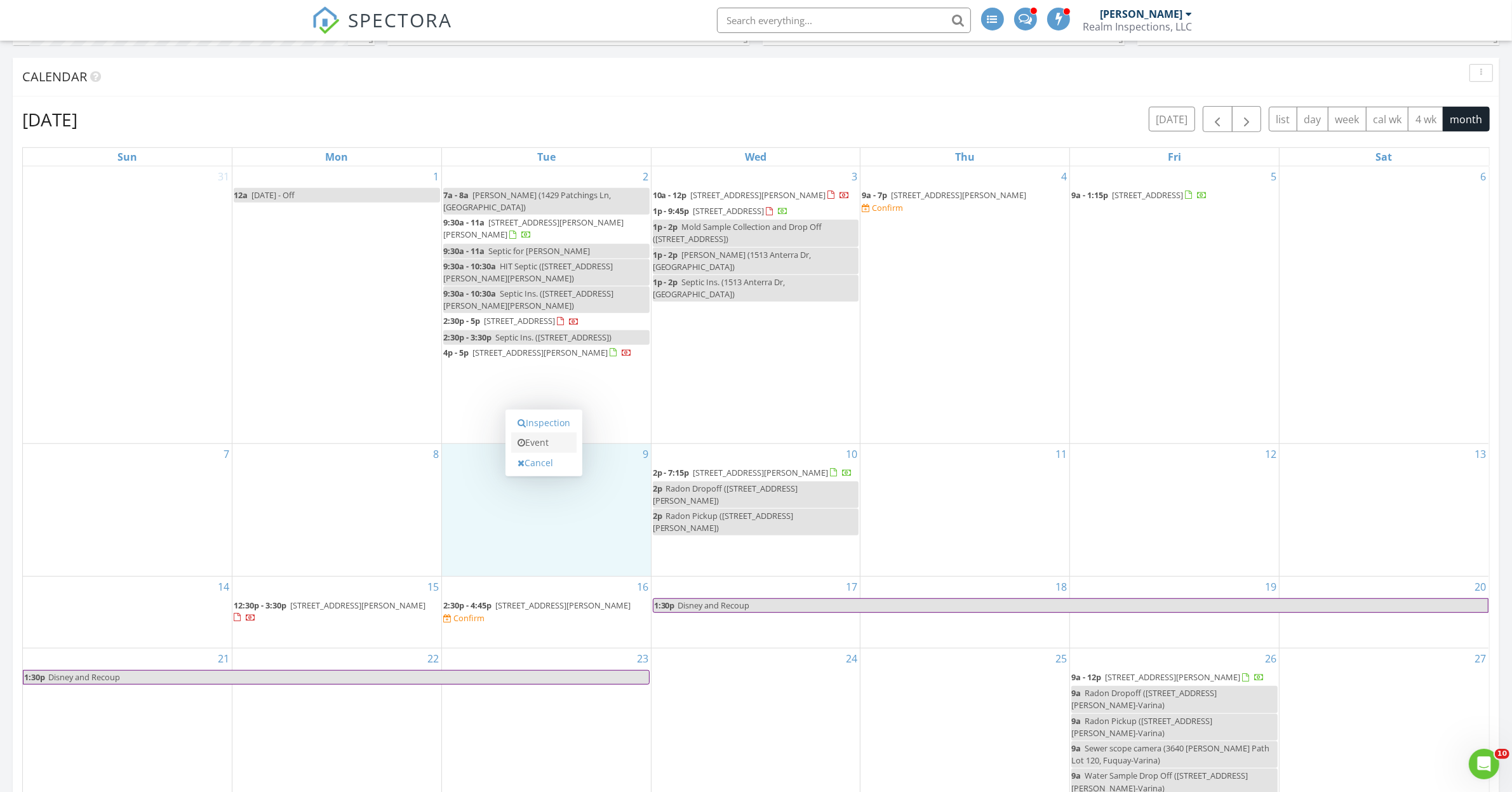
click at [546, 445] on link "Event" at bounding box center [544, 442] width 66 height 20
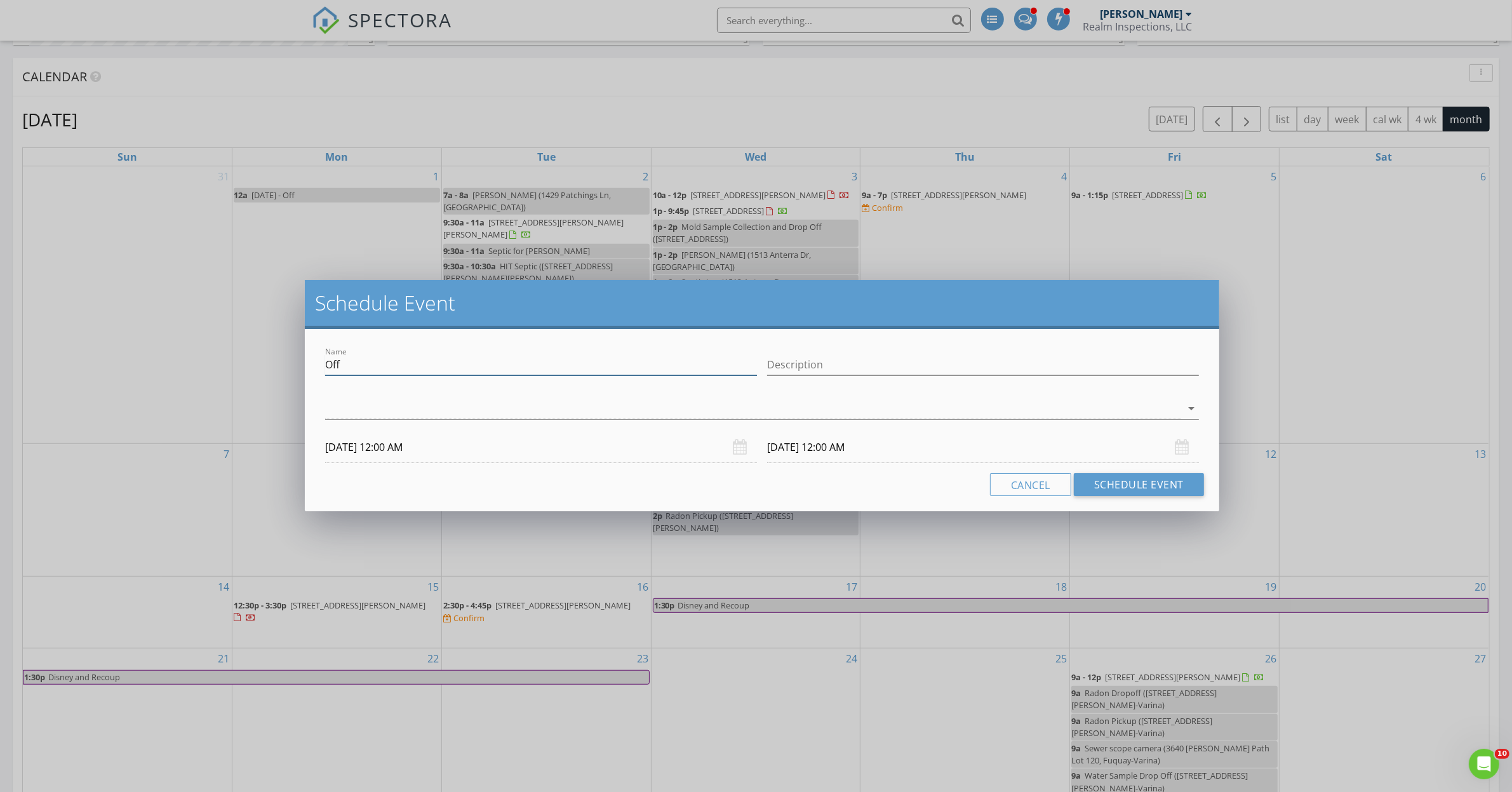
click at [375, 370] on input "Off" at bounding box center [541, 364] width 431 height 21
type input "M"
type input "[PERSON_NAME] 121"
type input "@ [PERSON_NAME] Office"
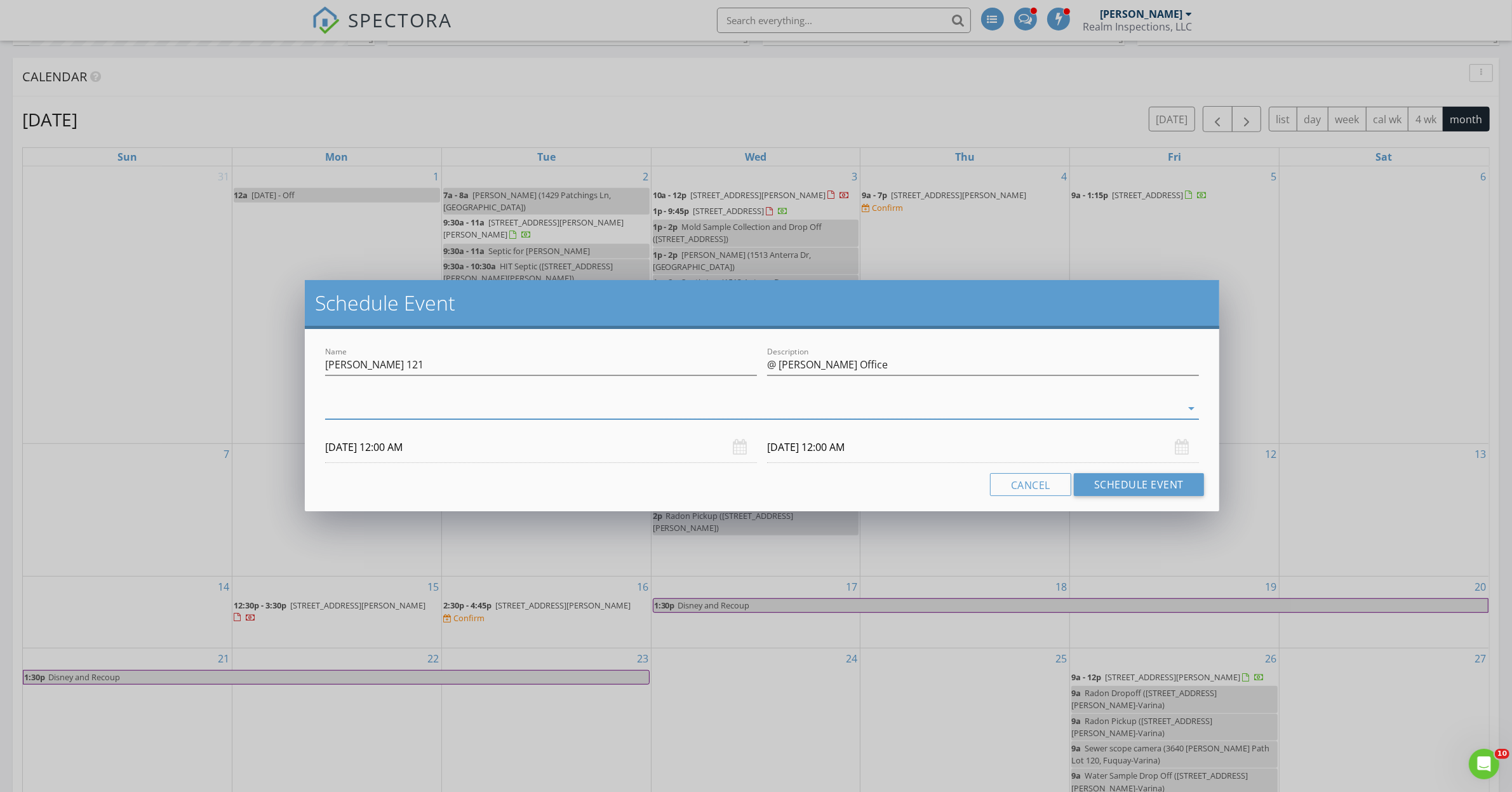
click at [338, 410] on div at bounding box center [752, 409] width 856 height 21
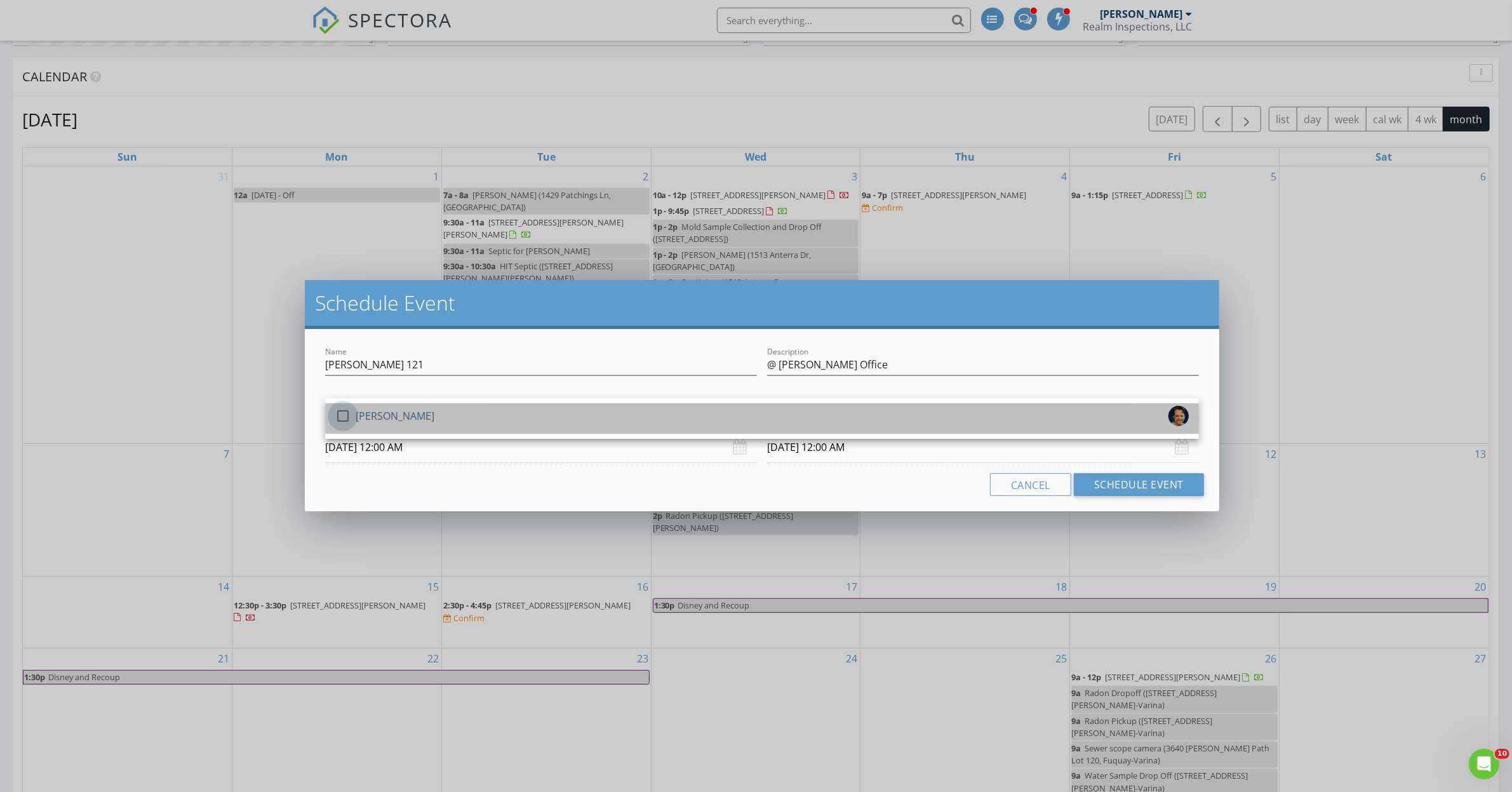
click at [345, 411] on div at bounding box center [342, 415] width 21 height 21
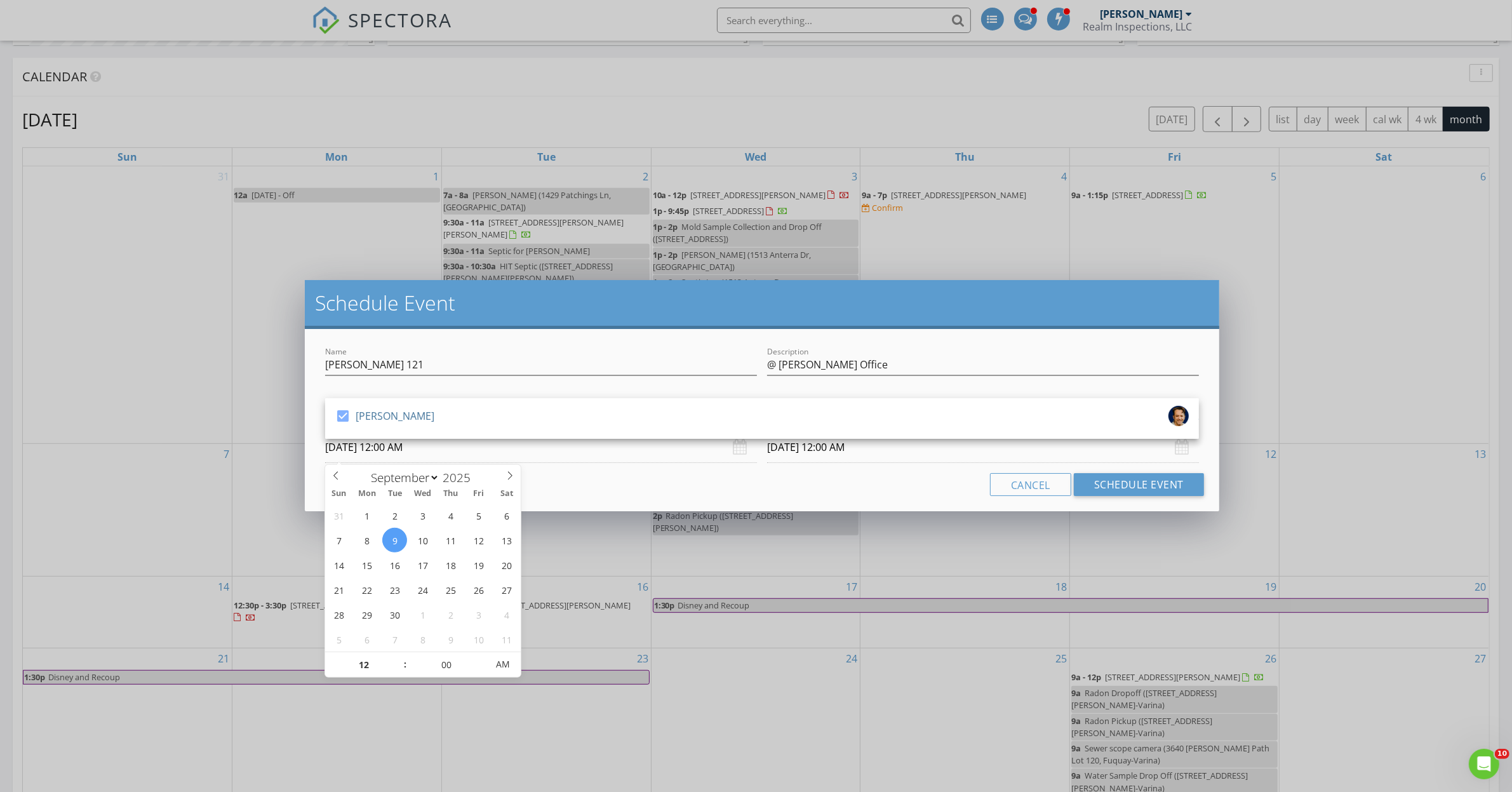
click at [398, 442] on input "[DATE] 12:00 AM" at bounding box center [541, 447] width 431 height 31
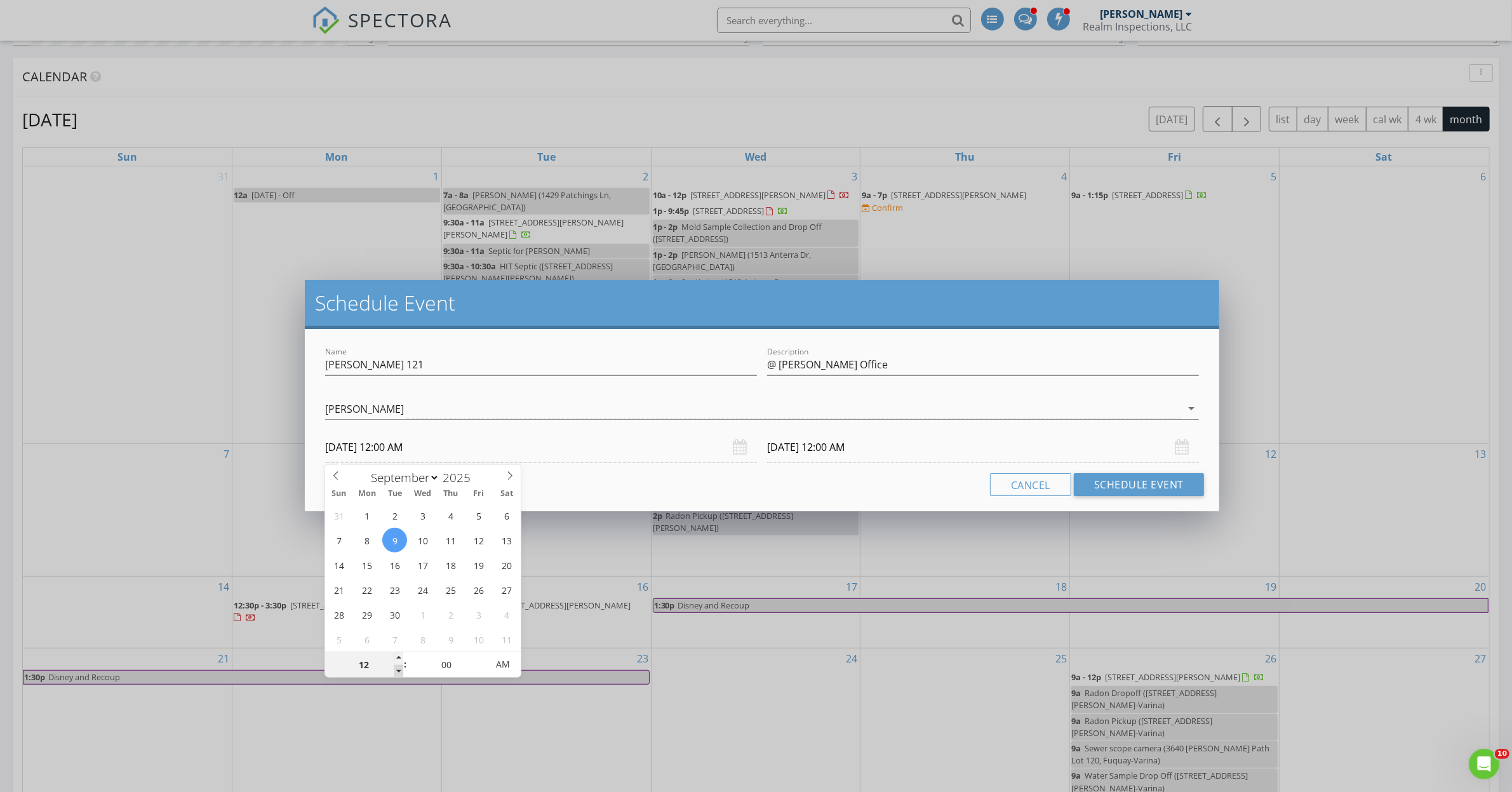
type input "11"
type input "[DATE] 11:00 PM"
click at [398, 668] on span at bounding box center [399, 671] width 9 height 13
type input "[DATE] 11:00 PM"
type input "10"
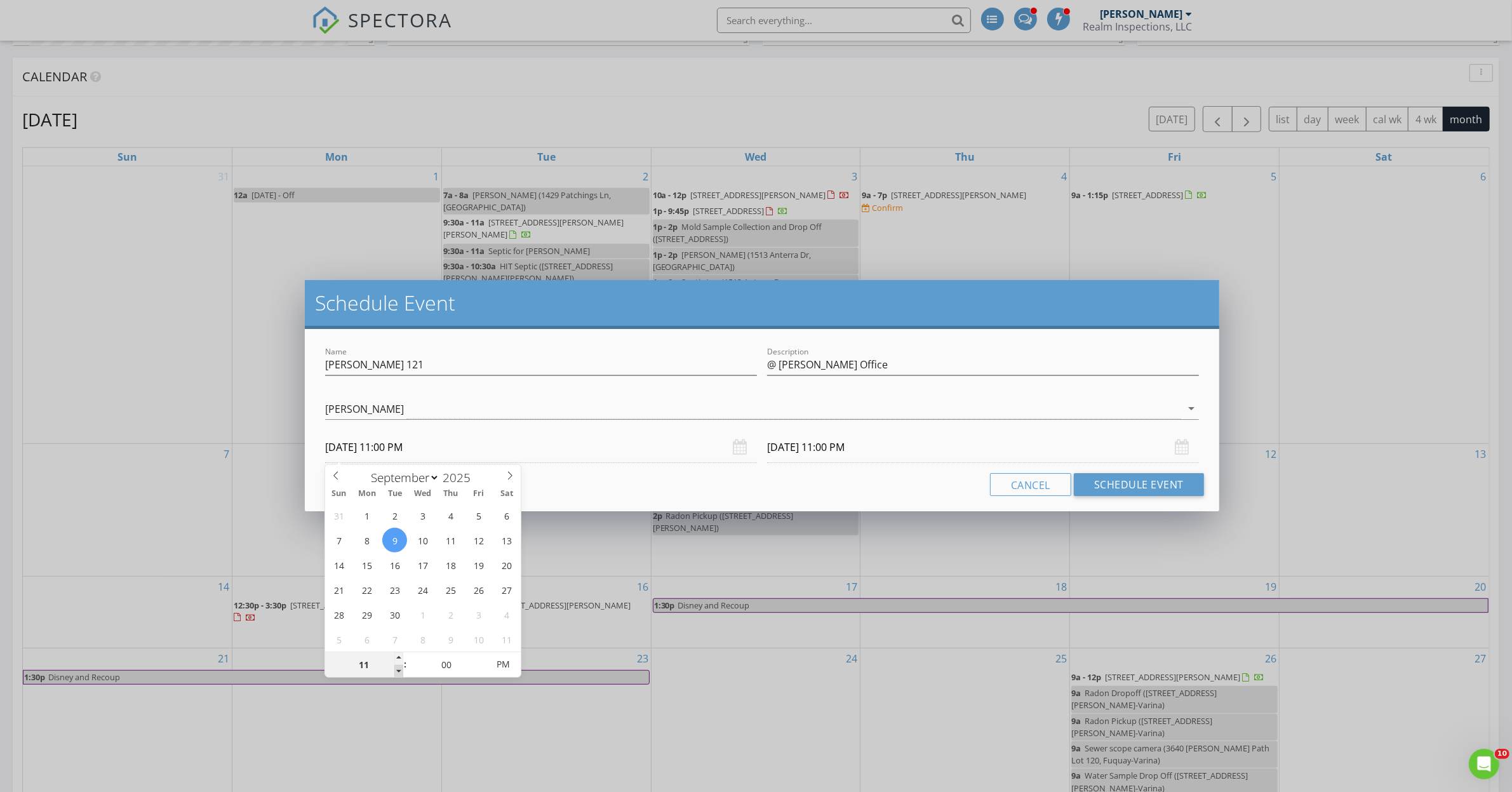
type input "[DATE] 10:00 PM"
click at [398, 668] on span at bounding box center [399, 671] width 9 height 13
type input "[DATE] 10:00 PM"
type input "09"
type input "[DATE] 9:00 PM"
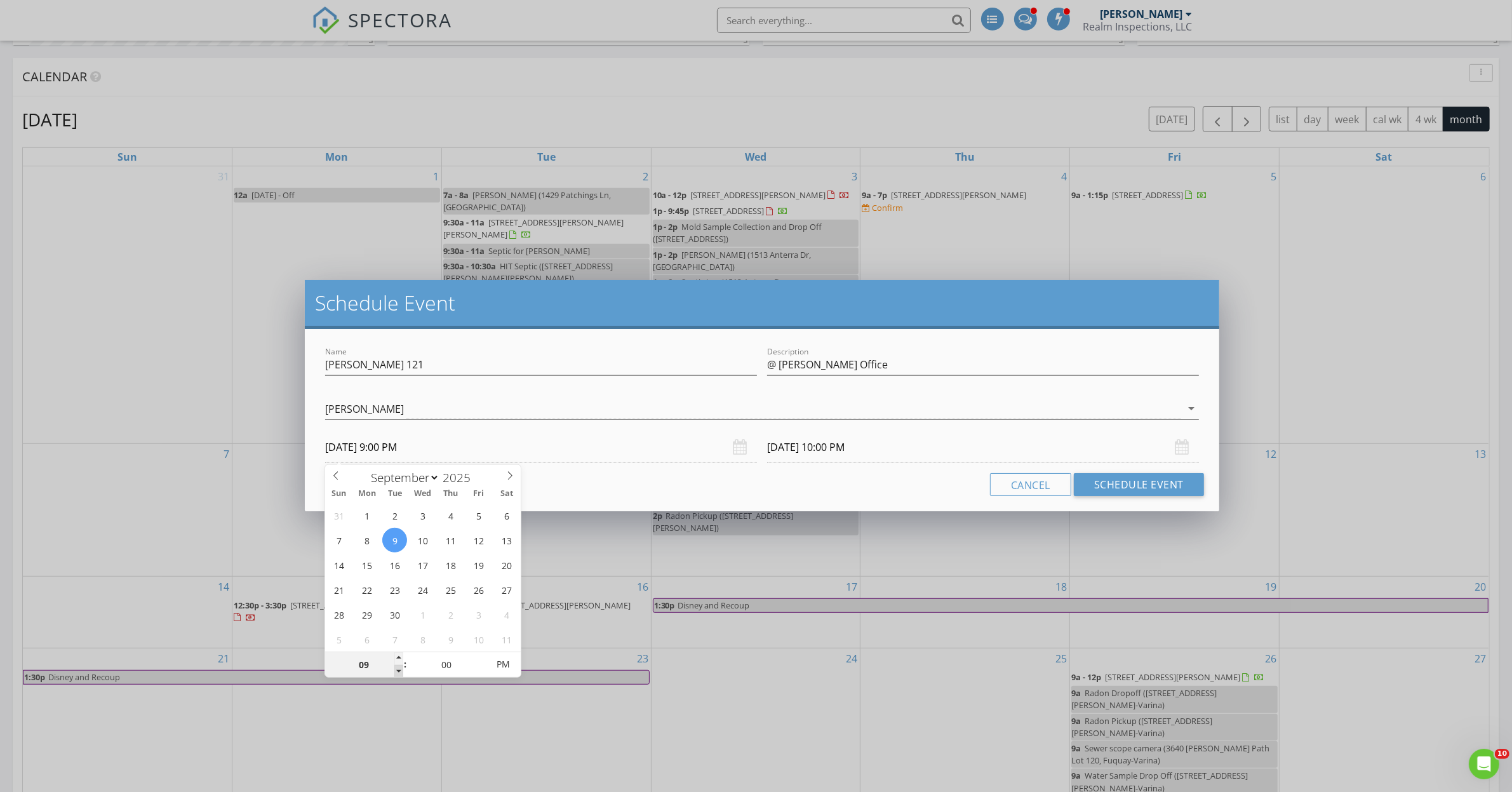
click at [398, 669] on span at bounding box center [399, 671] width 9 height 13
type input "[DATE] 9:00 PM"
type input "[DATE] 9:00 AM"
click at [500, 661] on span "AM" at bounding box center [503, 664] width 35 height 25
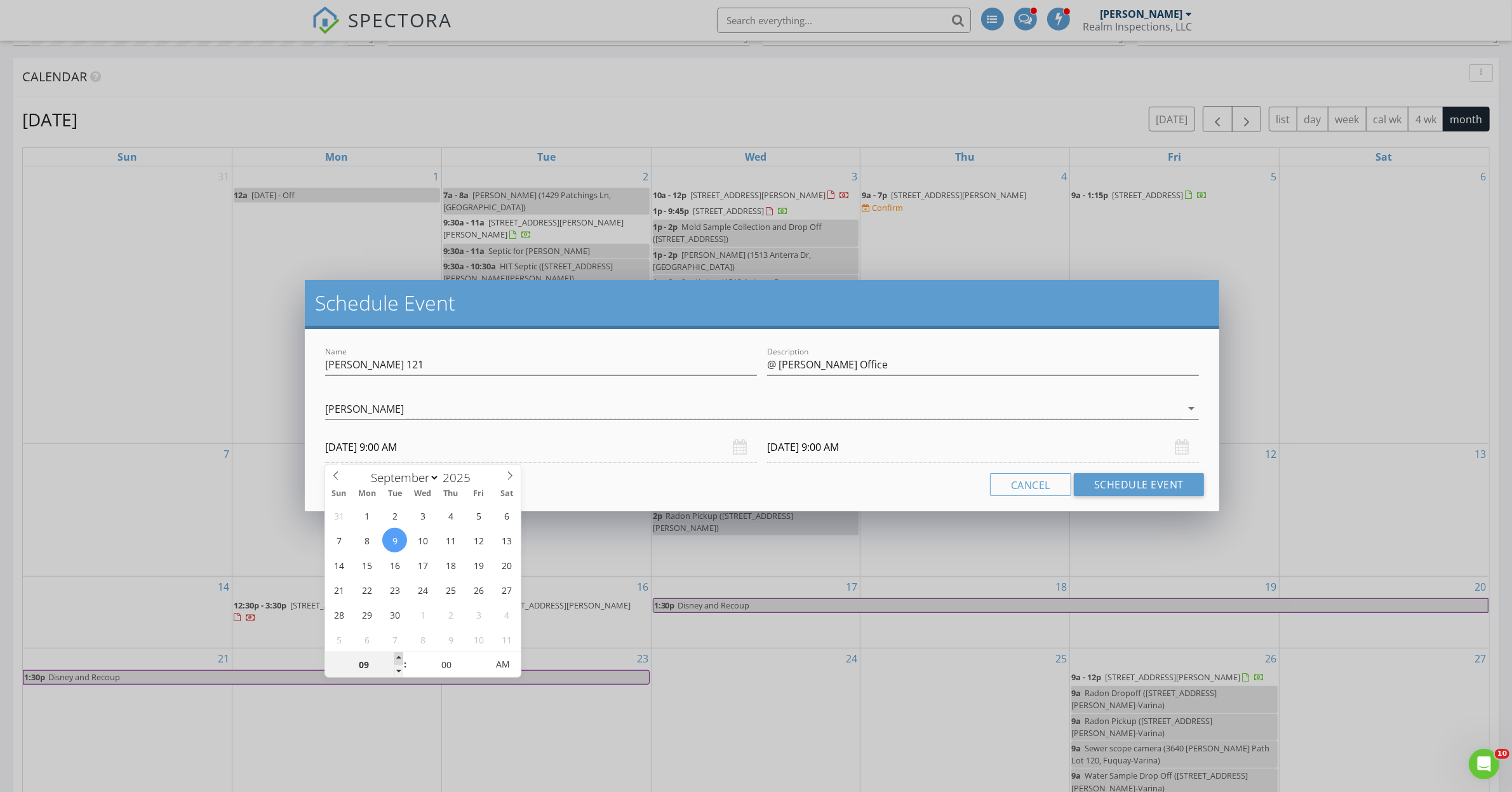
type input "10"
type input "[DATE] 10:00 AM"
click at [402, 657] on span at bounding box center [399, 659] width 9 height 13
type input "10"
type input "[DATE] 10:00 AM"
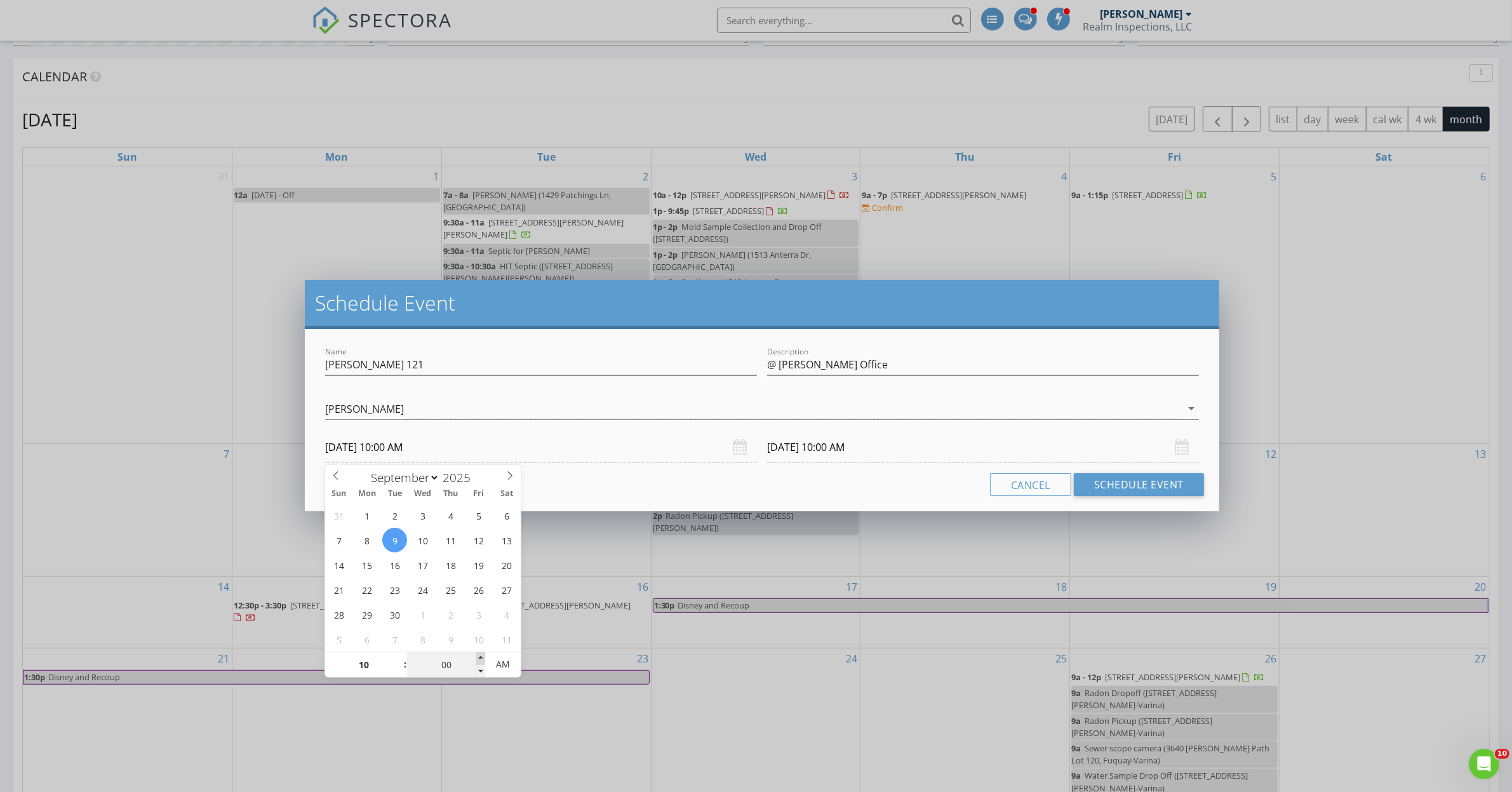
type input "05"
type input "[DATE] 10:05 AM"
click at [481, 654] on span at bounding box center [481, 659] width 9 height 13
type input "10"
type input "[DATE] 10:10 AM"
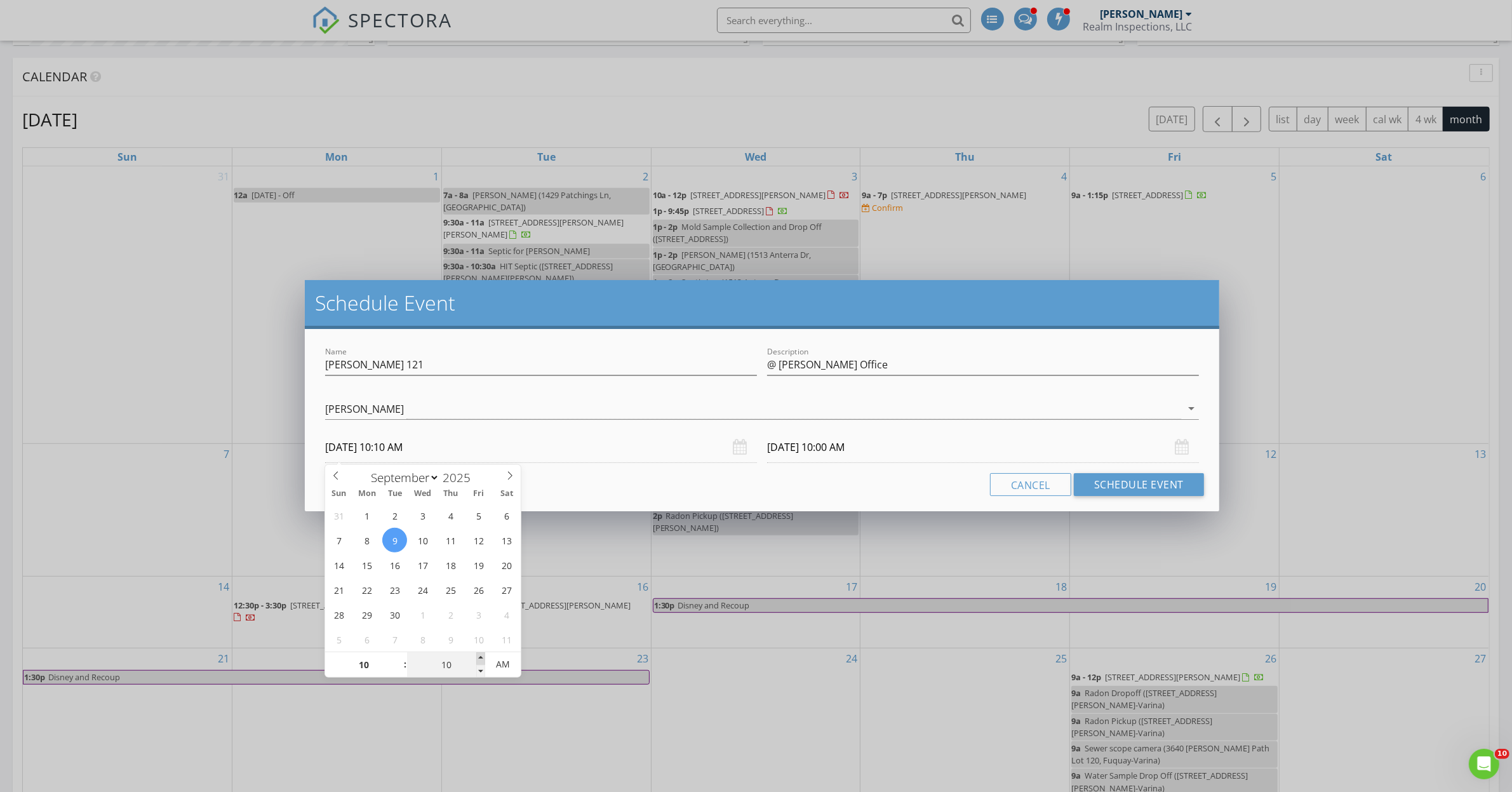
click at [481, 654] on span at bounding box center [481, 659] width 9 height 13
type input "15"
type input "[DATE] 10:15 AM"
click at [481, 654] on span at bounding box center [481, 659] width 9 height 13
type input "20"
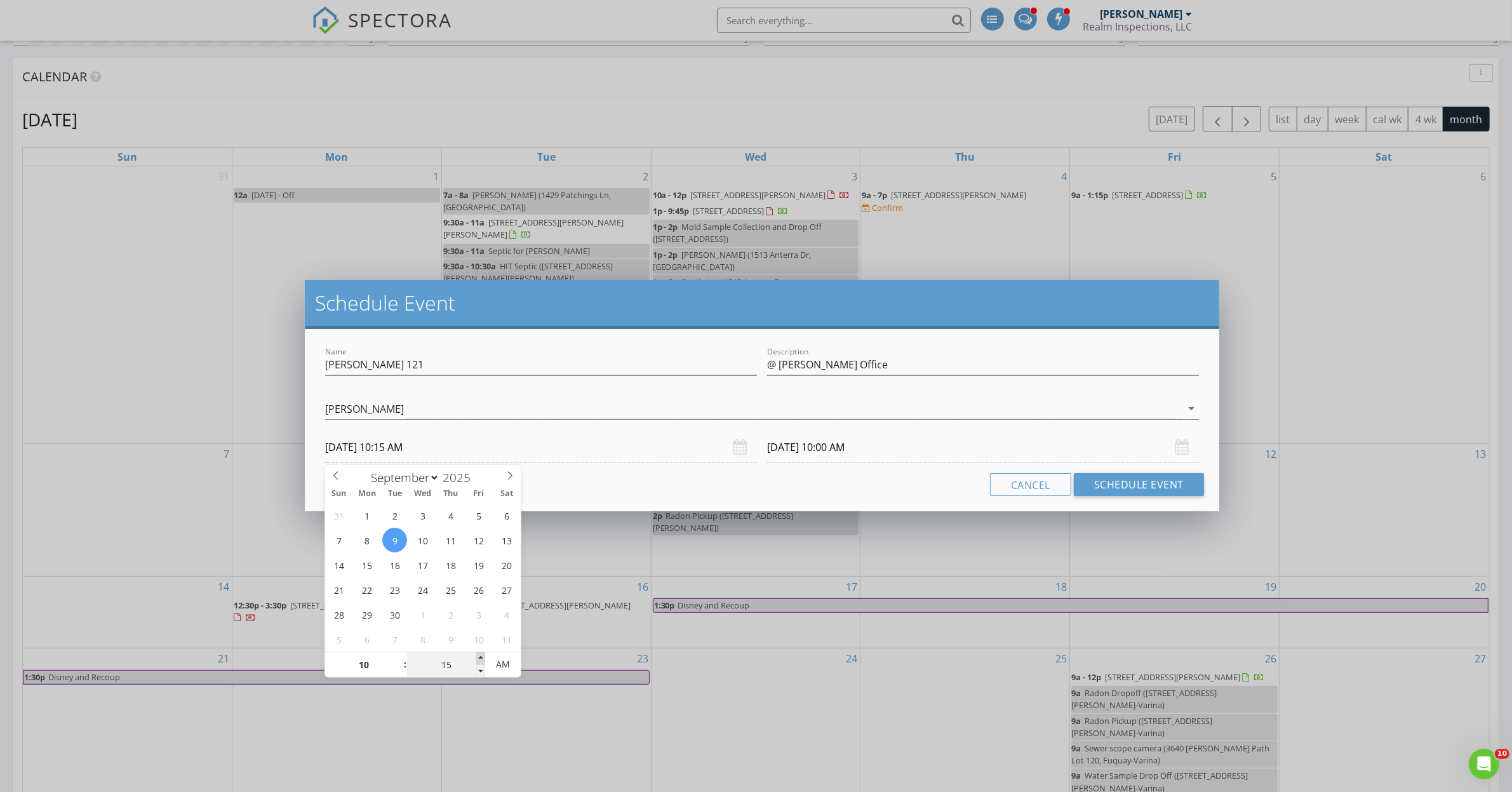
type input "[DATE] 10:20 AM"
click at [481, 654] on span at bounding box center [481, 659] width 9 height 13
type input "25"
type input "[DATE] 10:25 AM"
click at [481, 654] on span at bounding box center [481, 659] width 9 height 13
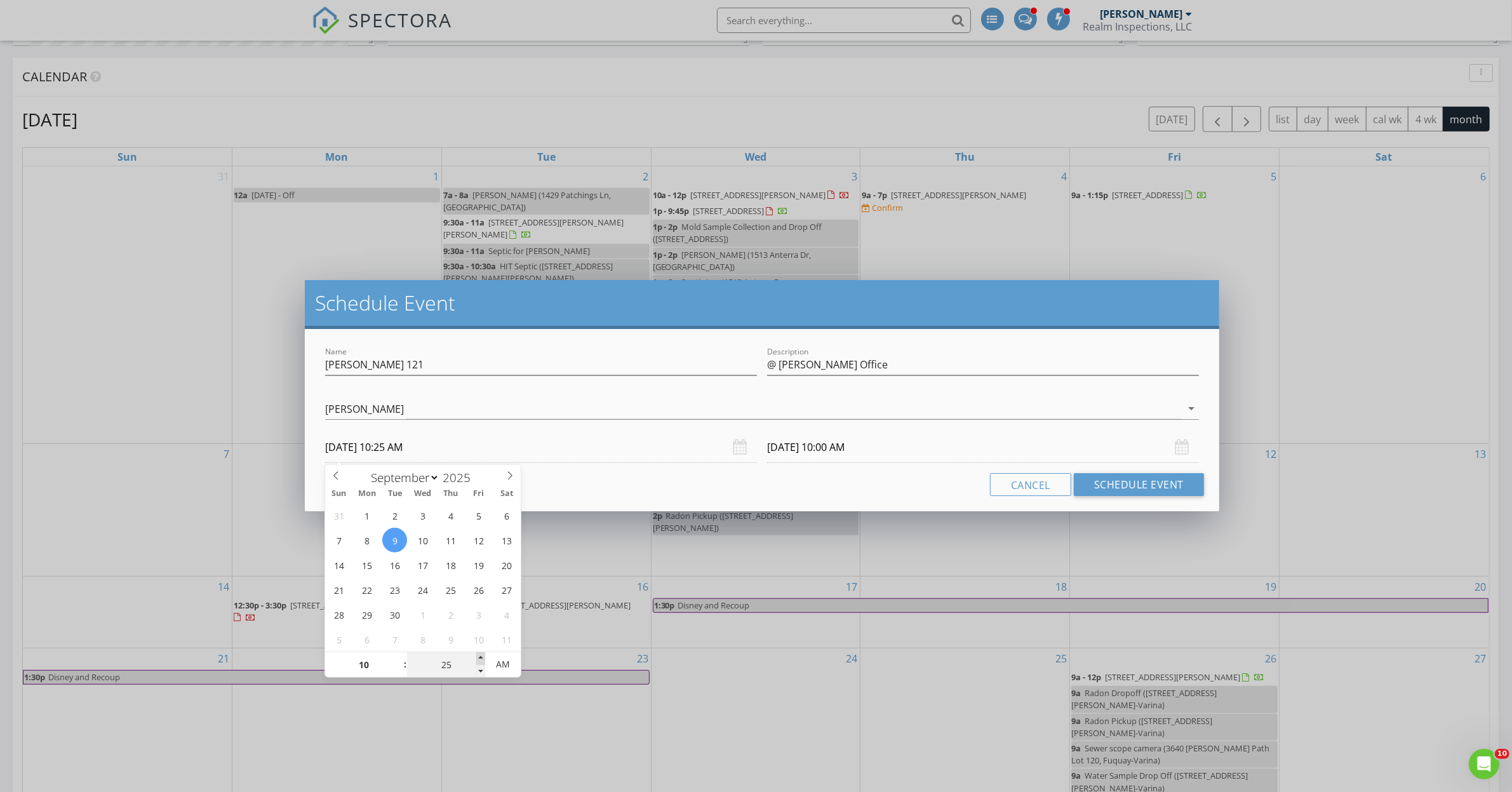
type input "25"
type input "[DATE] 10:25 AM"
type input "30"
type input "[DATE] 10:30 AM"
click at [481, 654] on span at bounding box center [481, 659] width 9 height 13
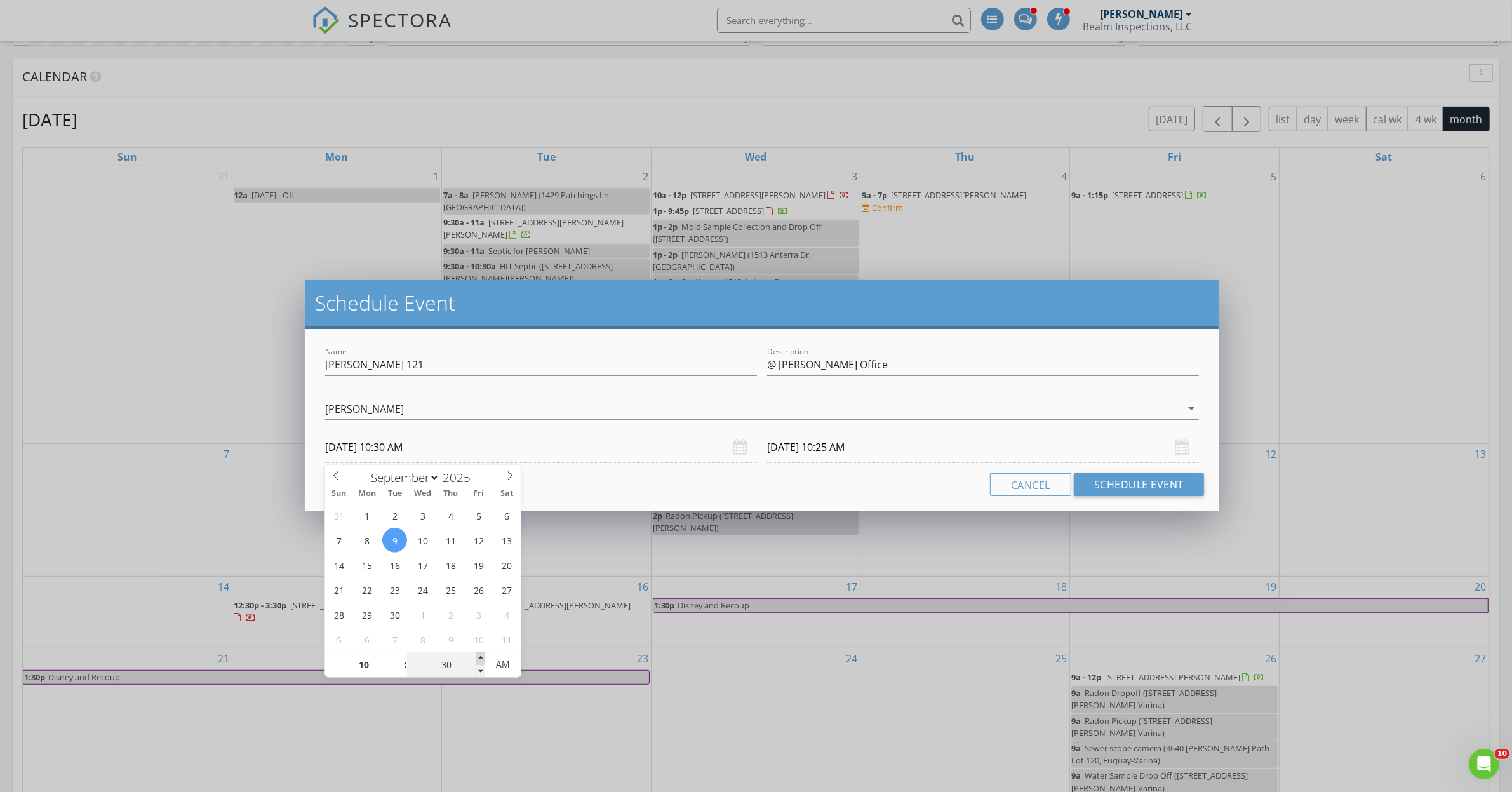
type input "30"
type input "[DATE] 10:30 AM"
click at [861, 452] on input "[DATE] 10:30 AM" at bounding box center [982, 447] width 431 height 31
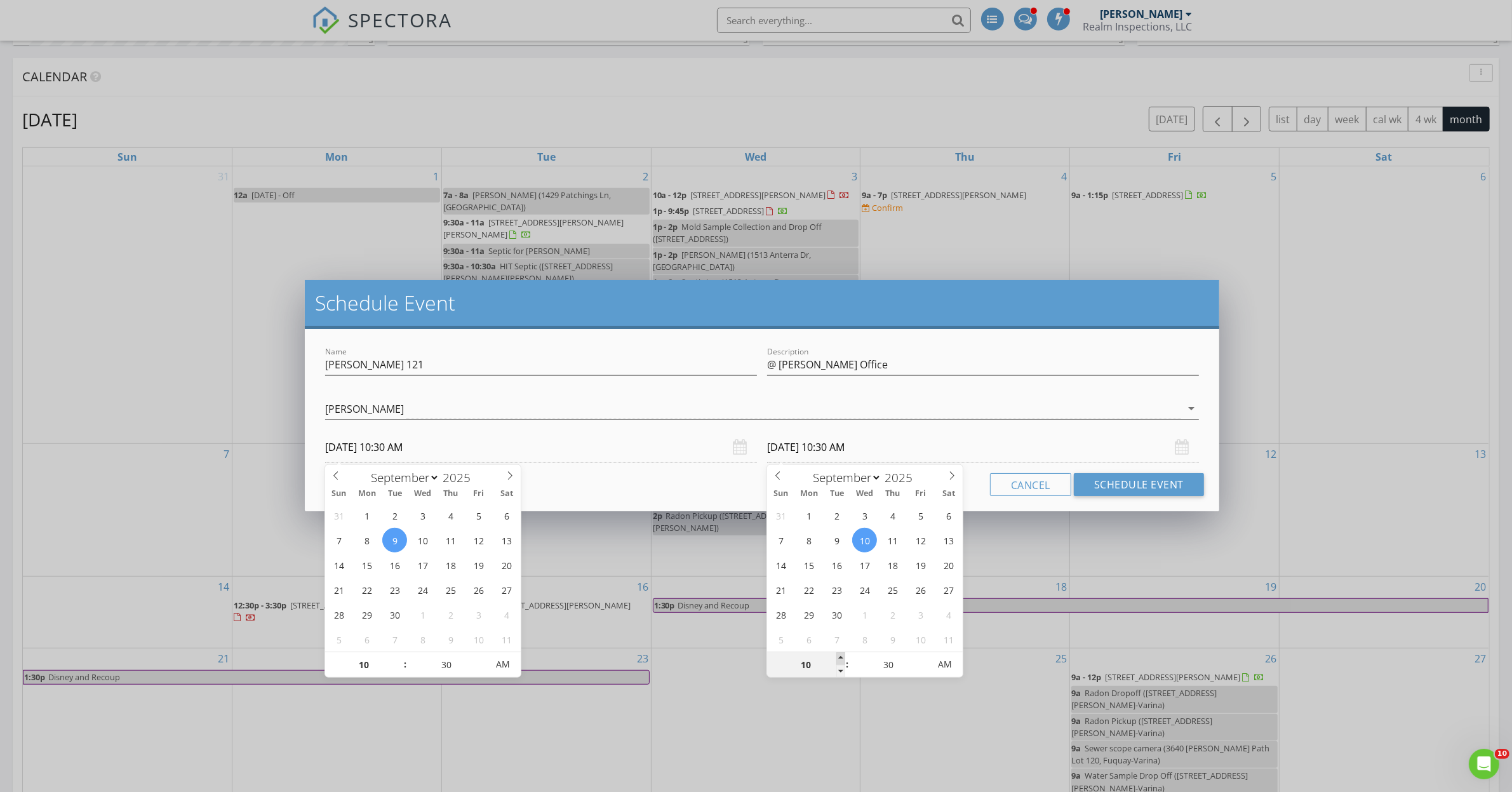
type input "11"
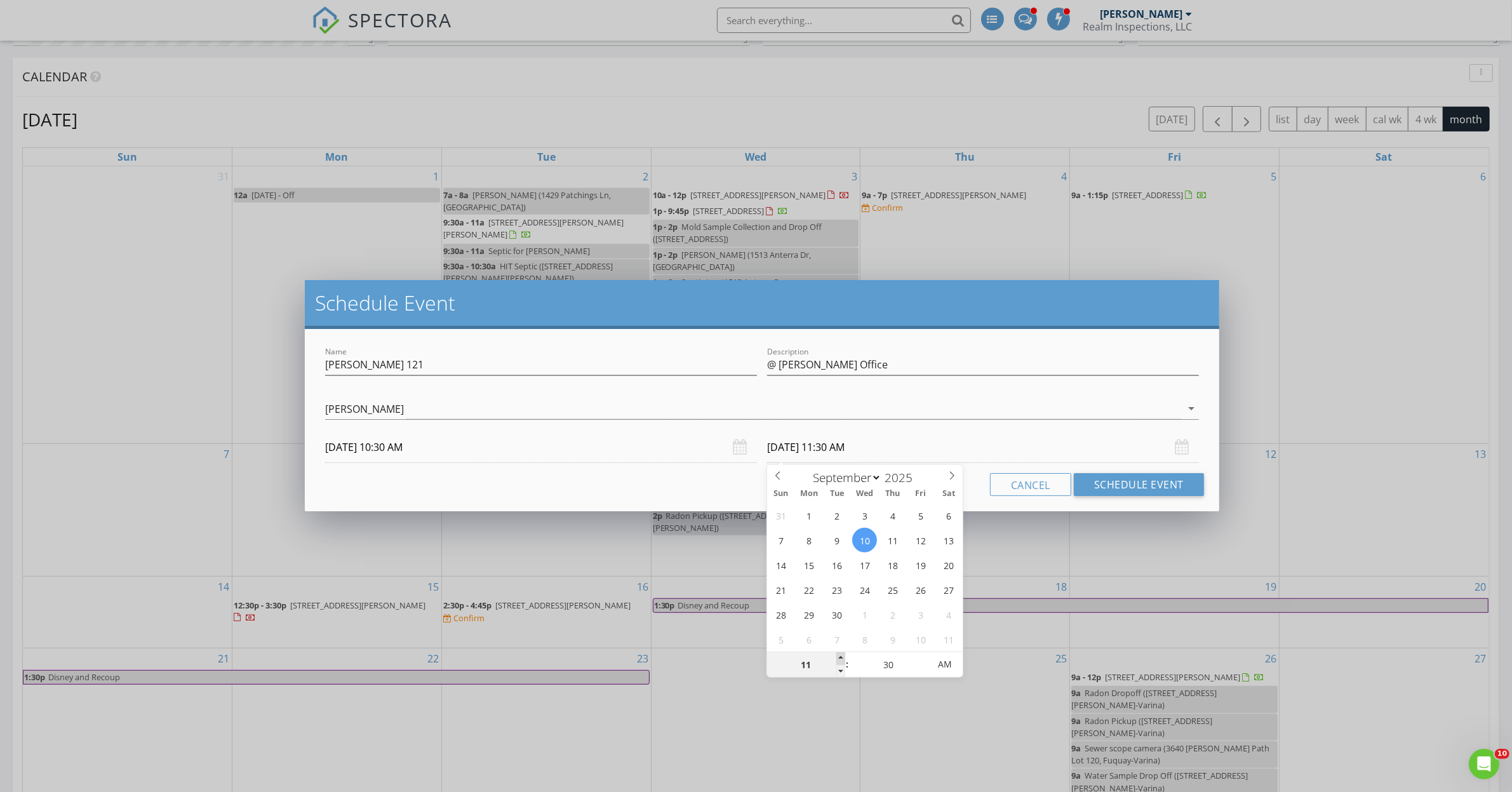
click at [842, 655] on span at bounding box center [841, 659] width 9 height 13
type input "[DATE] 11:30 AM"
click at [1160, 481] on button "Schedule Event" at bounding box center [1138, 484] width 130 height 23
